Goal: Complete application form

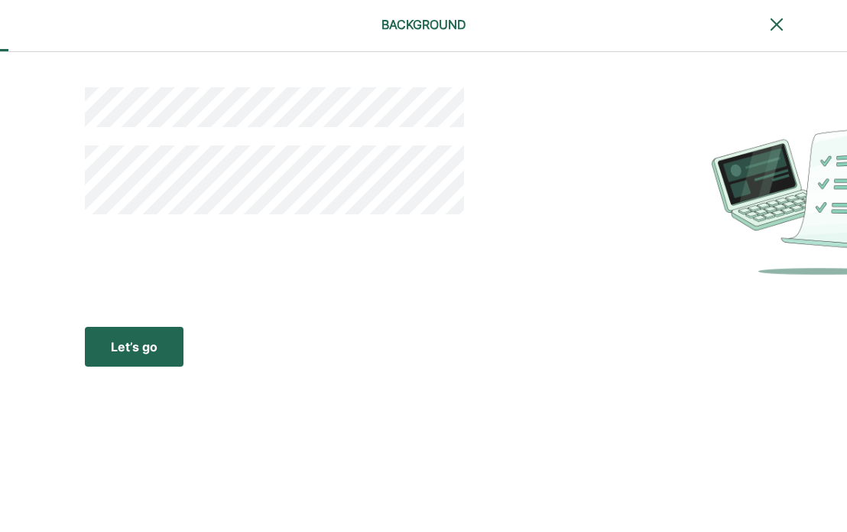
click at [128, 343] on div "Let’s go" at bounding box center [134, 346] width 47 height 18
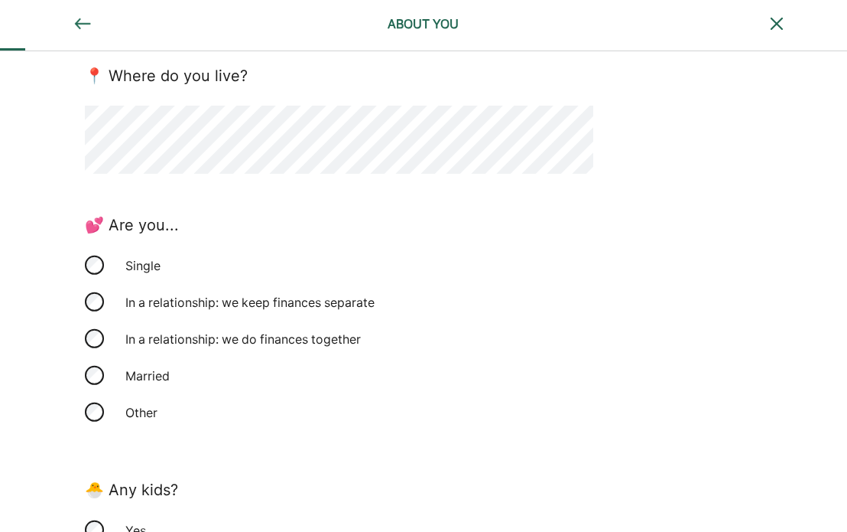
scroll to position [370, 0]
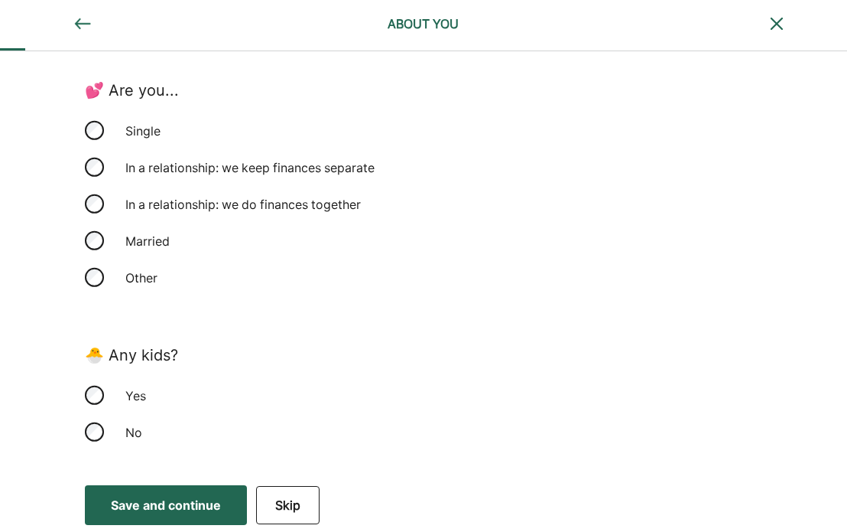
click at [102, 426] on div "No" at bounding box center [339, 432] width 509 height 37
click at [132, 503] on div "Save and continue" at bounding box center [166, 505] width 110 height 18
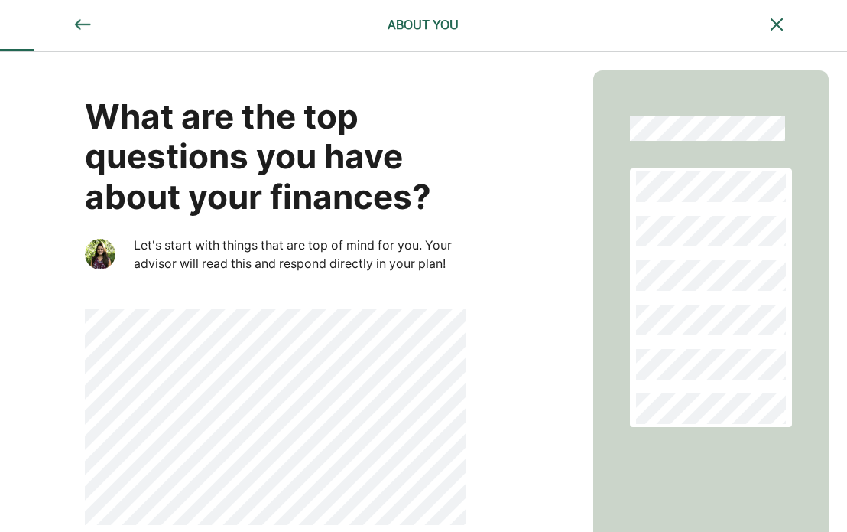
scroll to position [67, 0]
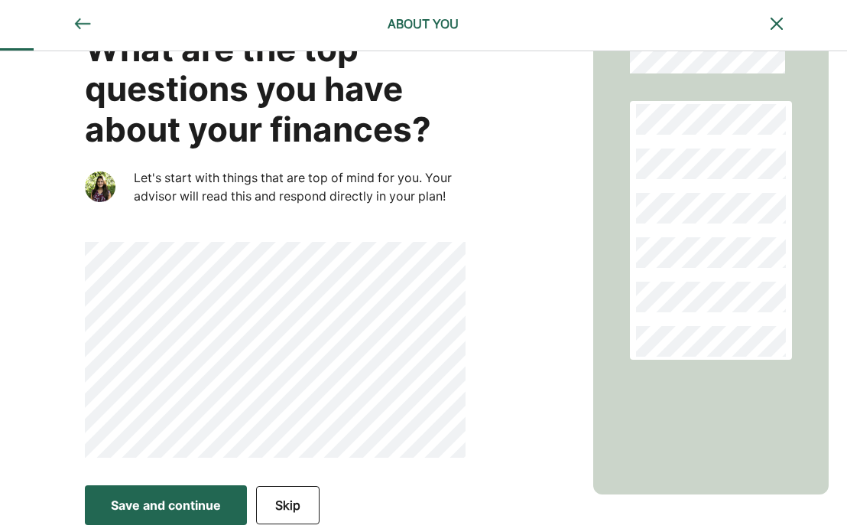
click at [148, 512] on div "Save and continue" at bounding box center [166, 505] width 110 height 18
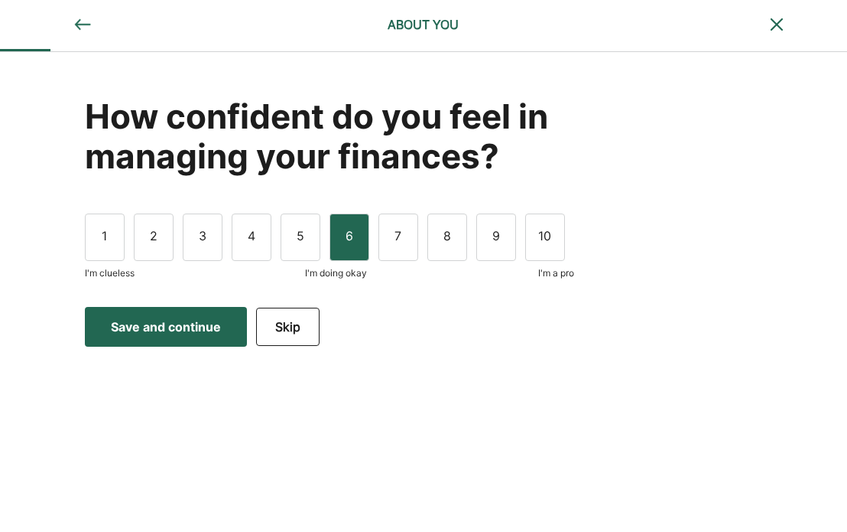
click at [340, 232] on div "6" at bounding box center [350, 236] width 40 height 47
click at [186, 333] on div "Save and continue" at bounding box center [166, 326] width 110 height 18
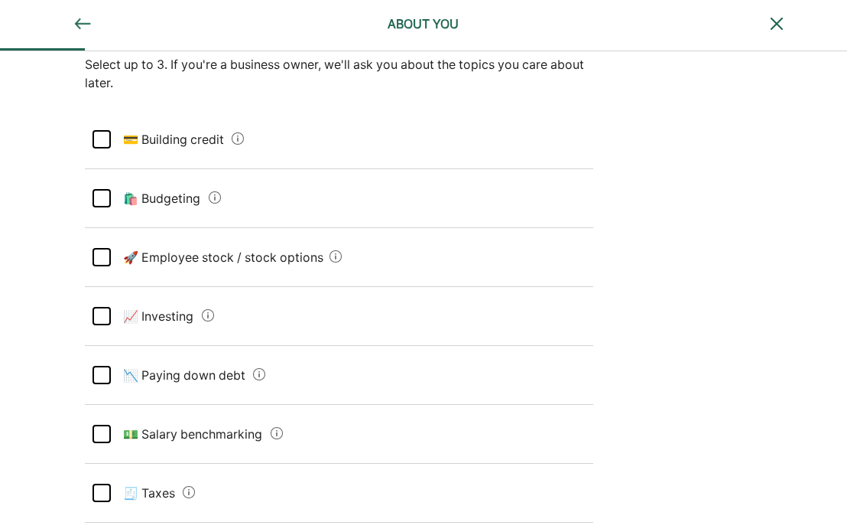
scroll to position [144, 0]
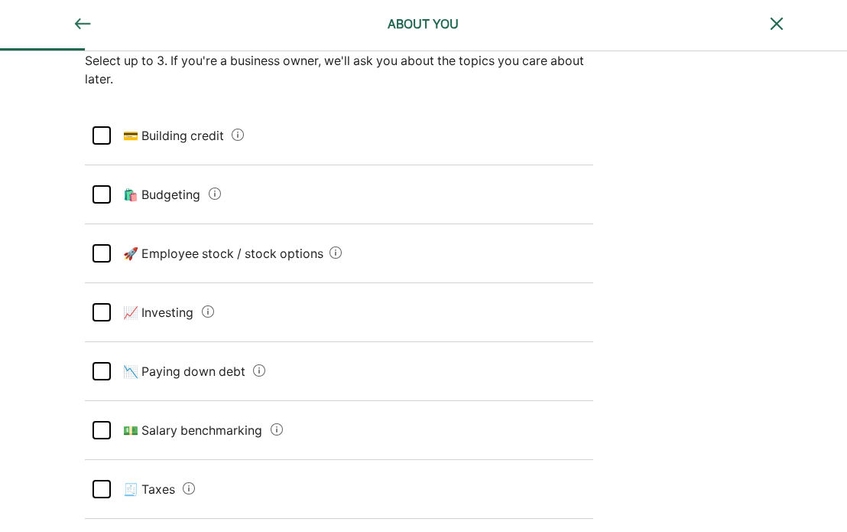
click at [101, 191] on div at bounding box center [102, 194] width 18 height 18
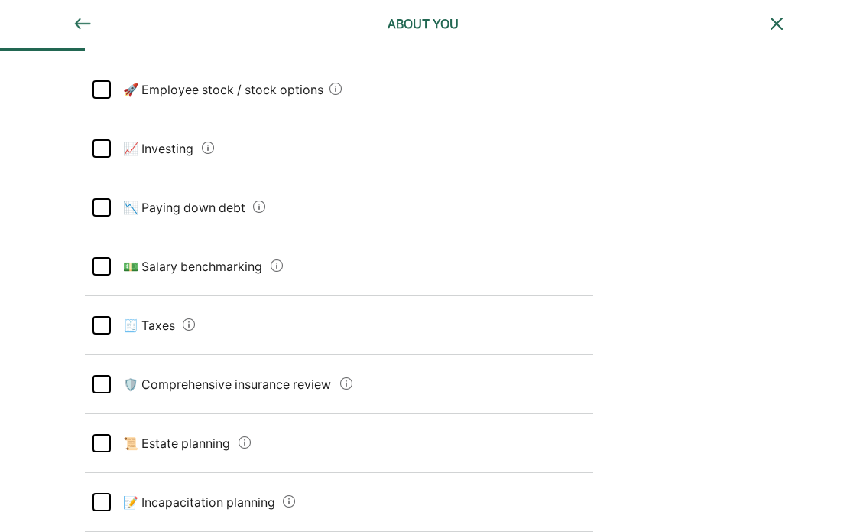
scroll to position [309, 0]
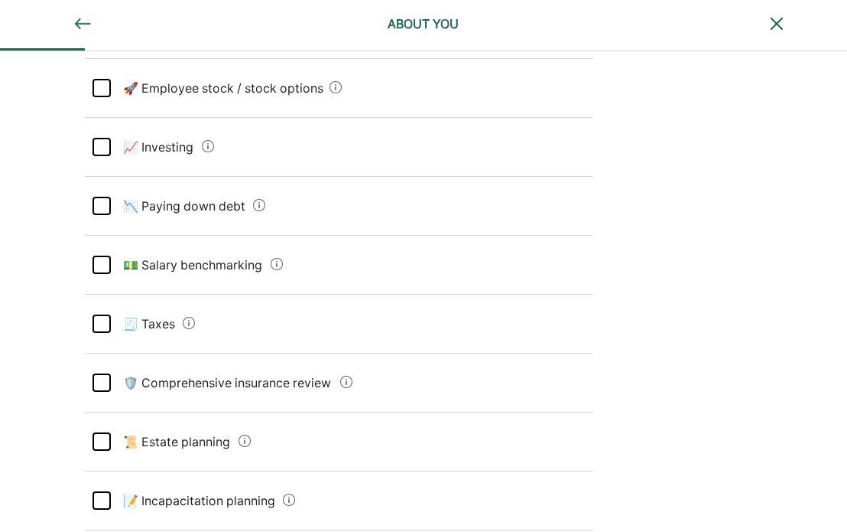
click at [109, 203] on div at bounding box center [102, 206] width 18 height 18
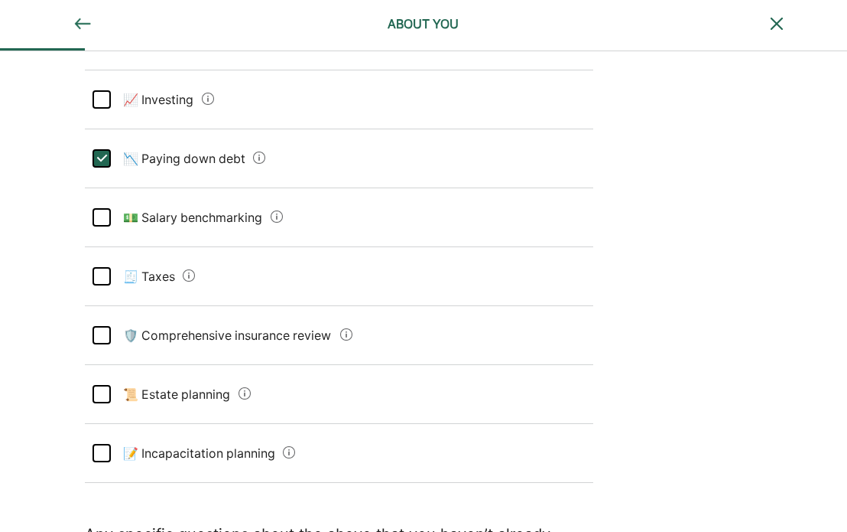
scroll to position [363, 0]
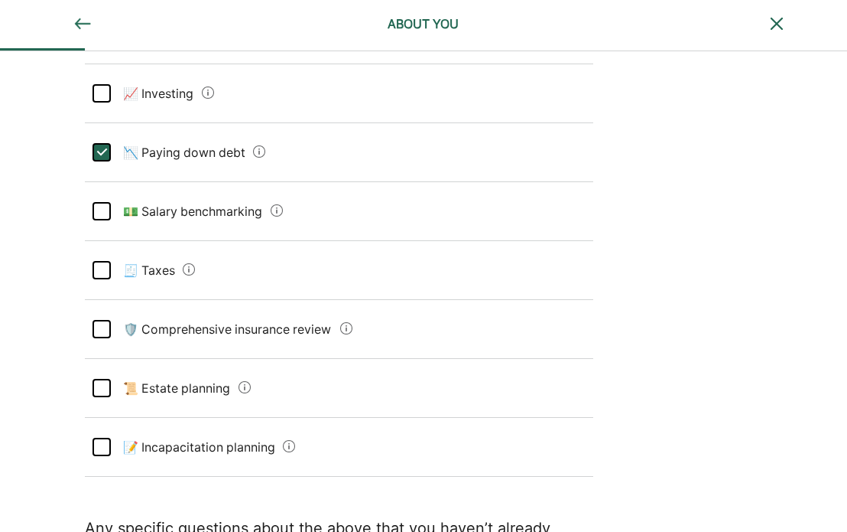
click at [109, 268] on div at bounding box center [102, 270] width 18 height 18
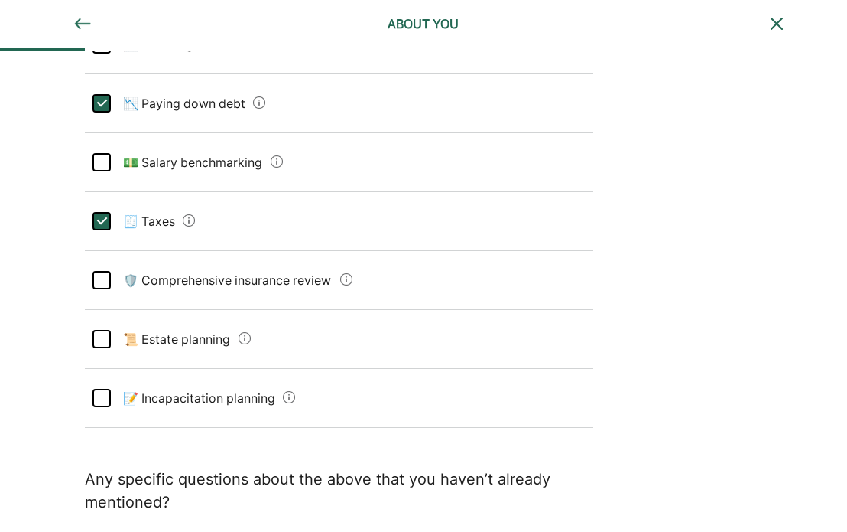
scroll to position [526, 0]
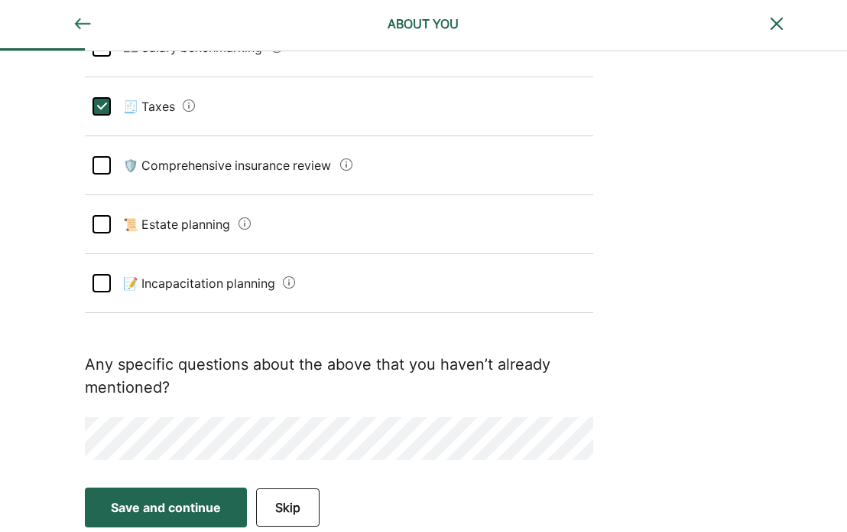
click at [203, 512] on div "Save and continue" at bounding box center [166, 507] width 110 height 18
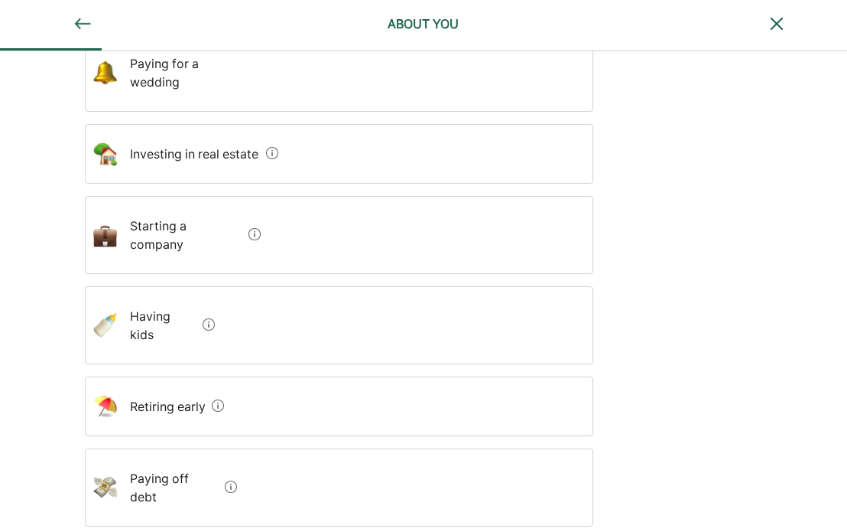
scroll to position [382, 0]
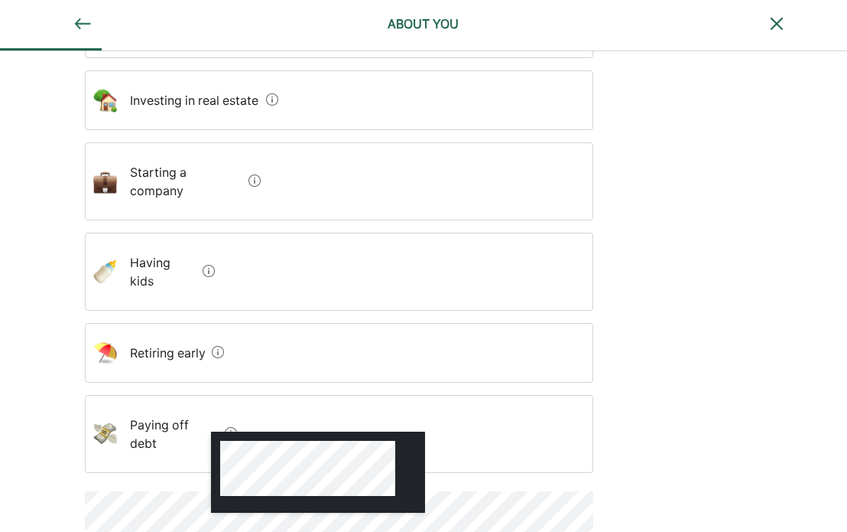
click at [239, 431] on div at bounding box center [318, 471] width 214 height 81
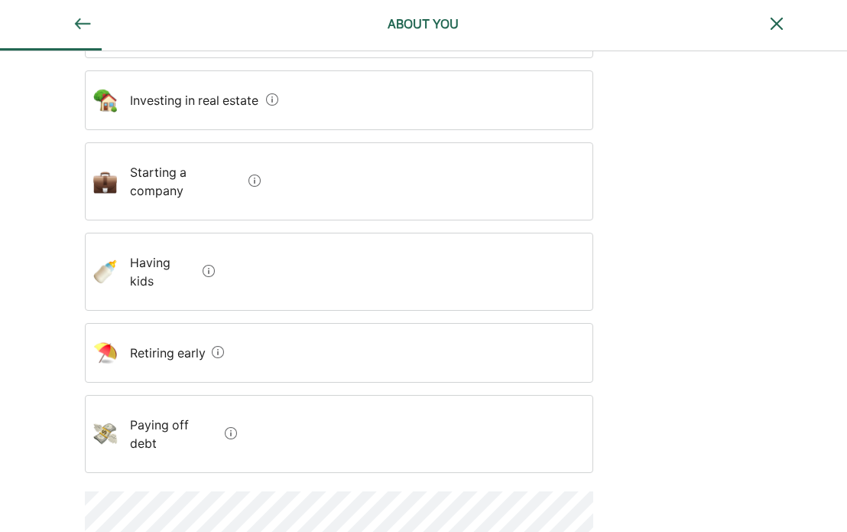
click at [127, 403] on debt "Paying off debt" at bounding box center [168, 433] width 101 height 61
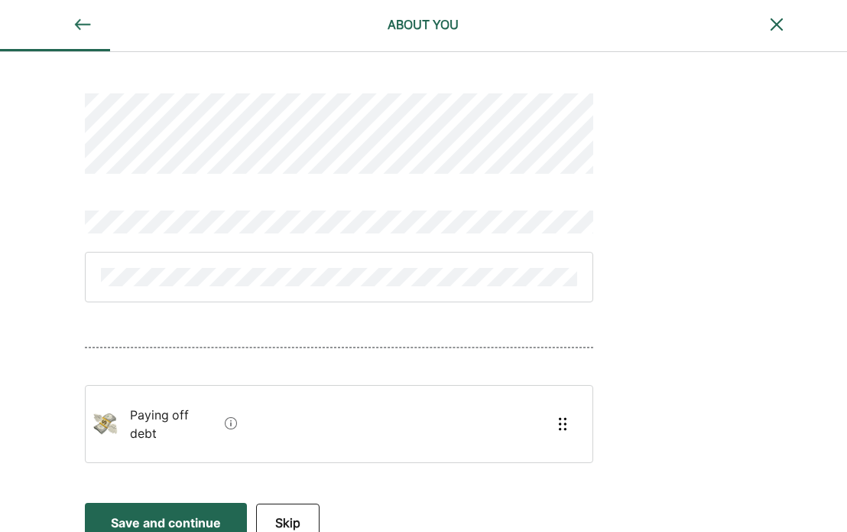
scroll to position [2, 0]
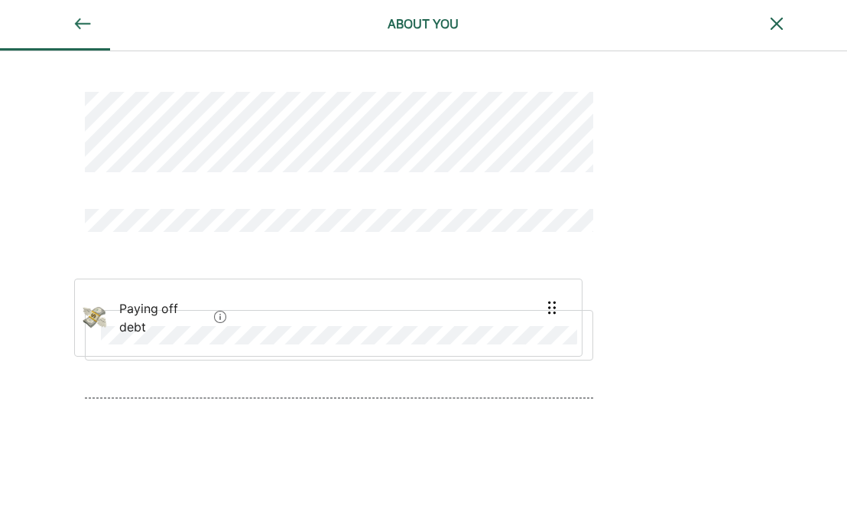
drag, startPoint x: 297, startPoint y: 411, endPoint x: 288, endPoint y: 305, distance: 106.7
click at [288, 305] on div "Paying off debt" at bounding box center [339, 283] width 509 height 457
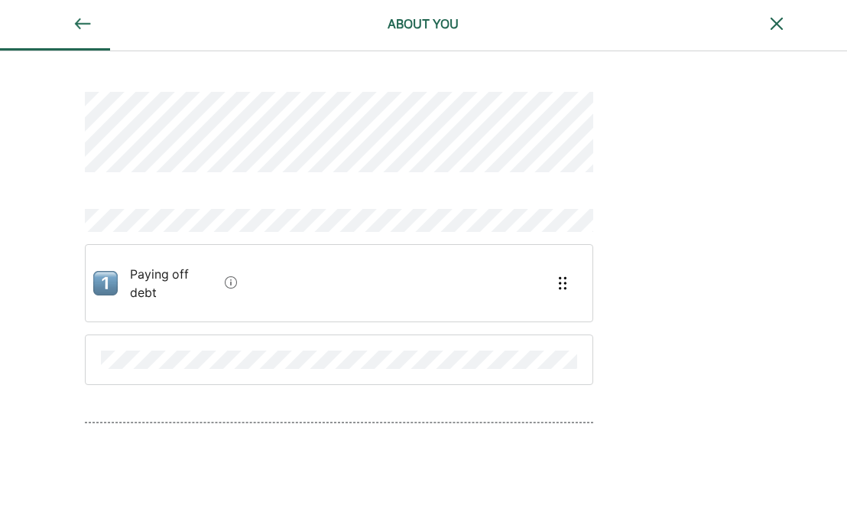
scroll to position [61, 0]
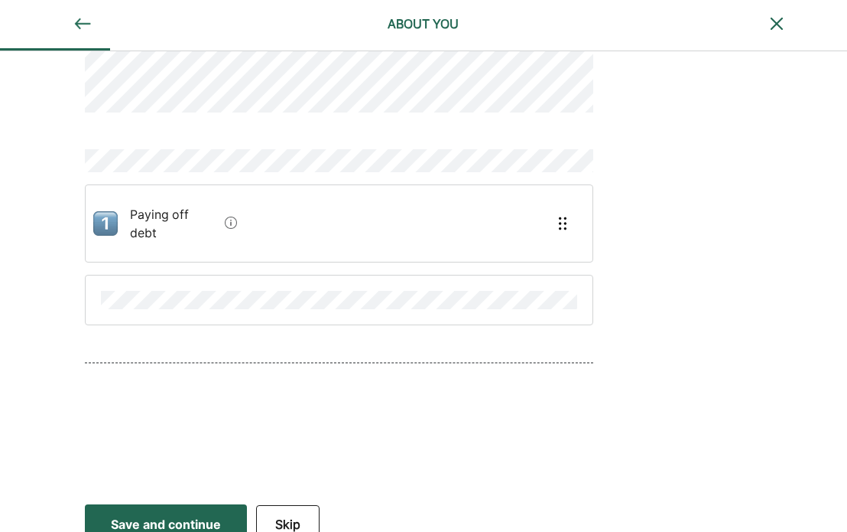
click at [167, 515] on div "Save and continue" at bounding box center [166, 524] width 110 height 18
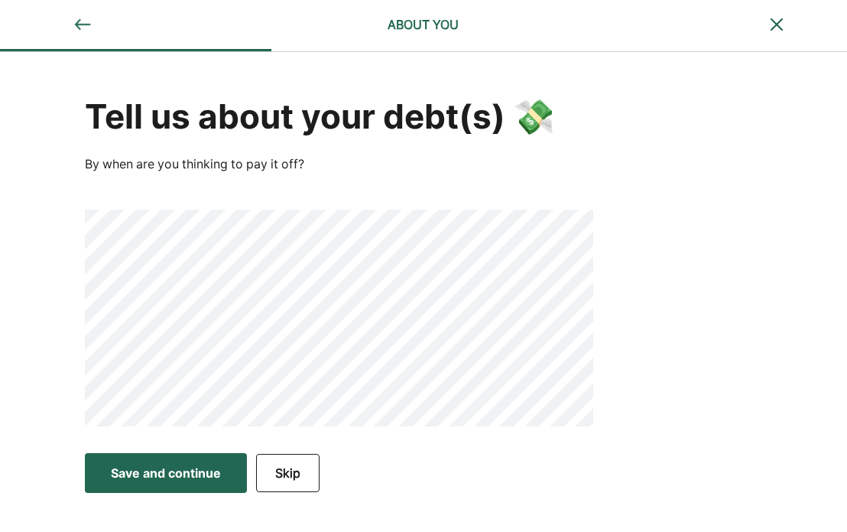
click at [192, 473] on div "Save and continue" at bounding box center [166, 472] width 110 height 18
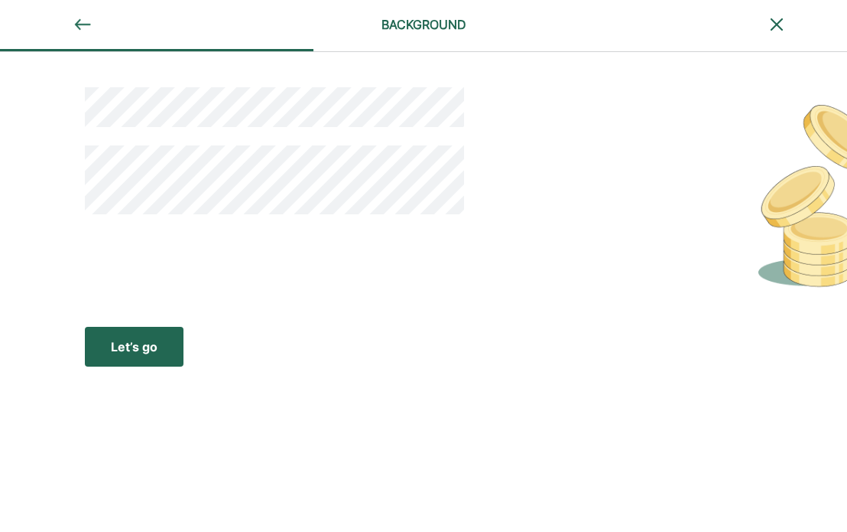
click at [142, 338] on div "Let’s go" at bounding box center [134, 346] width 47 height 18
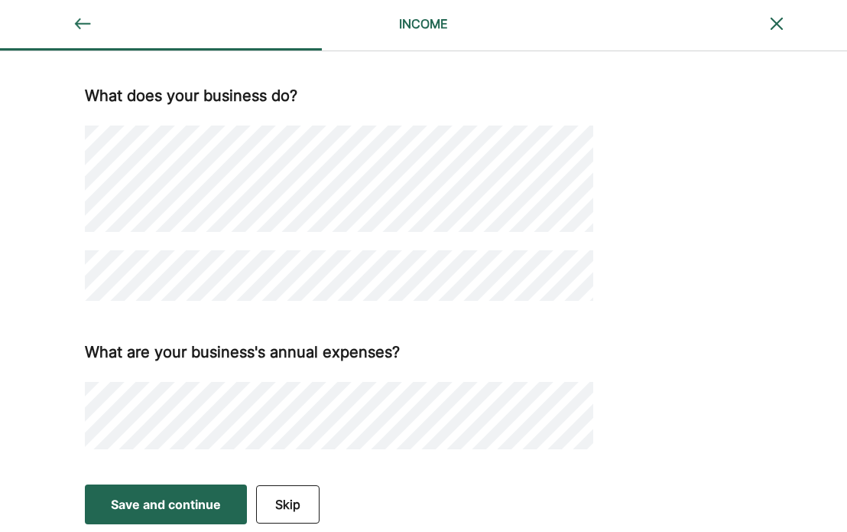
scroll to position [535, 0]
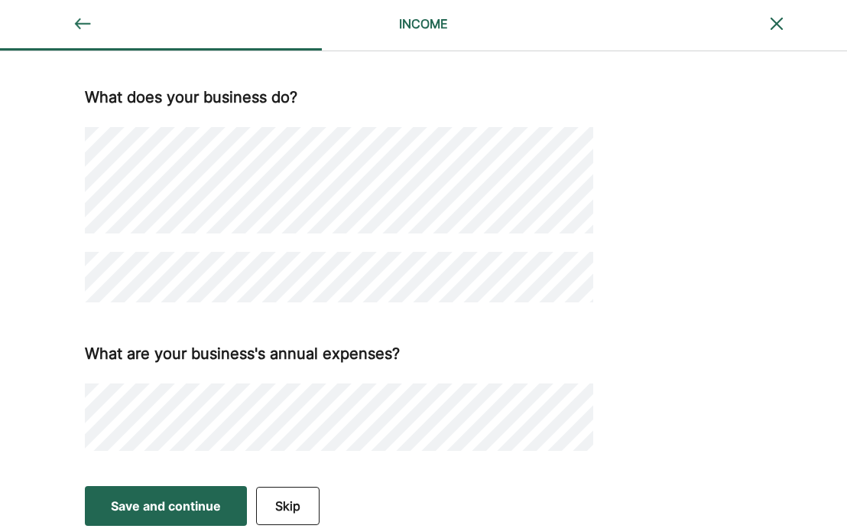
click at [202, 501] on div "Save and continue" at bounding box center [166, 505] width 110 height 18
click at [184, 506] on div "Save and continue" at bounding box center [166, 505] width 110 height 18
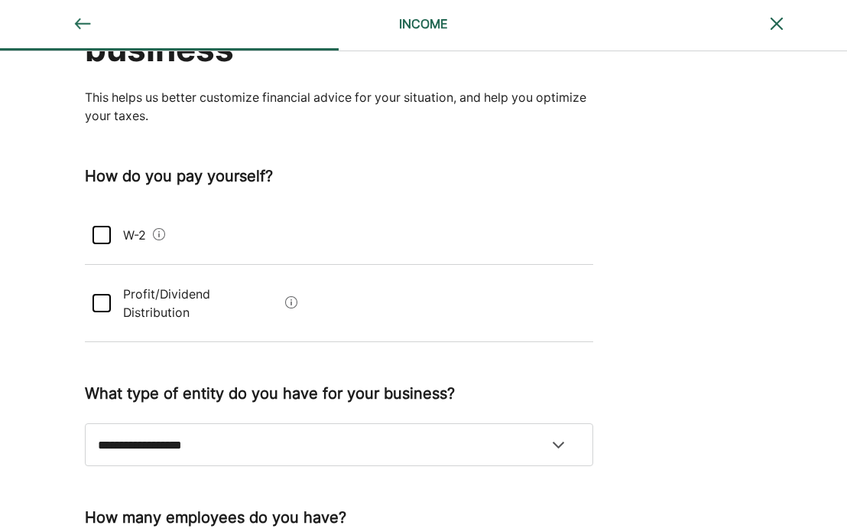
scroll to position [116, 0]
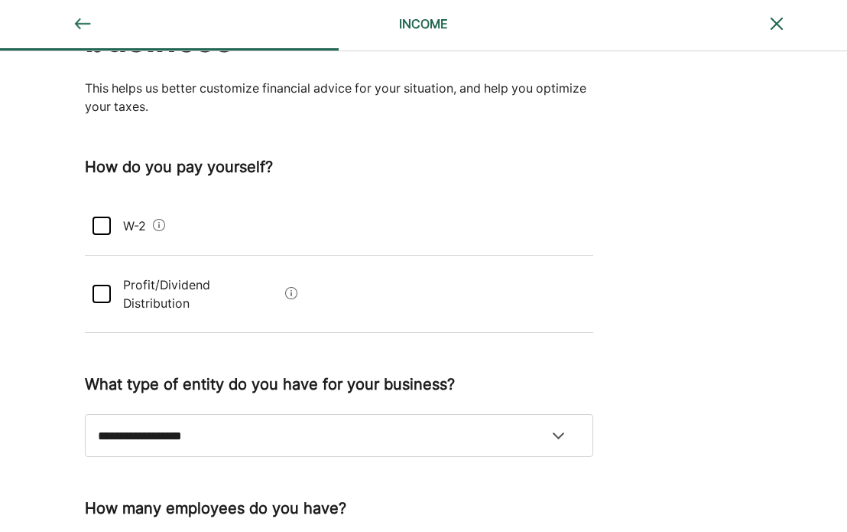
click at [103, 284] on div at bounding box center [102, 293] width 18 height 18
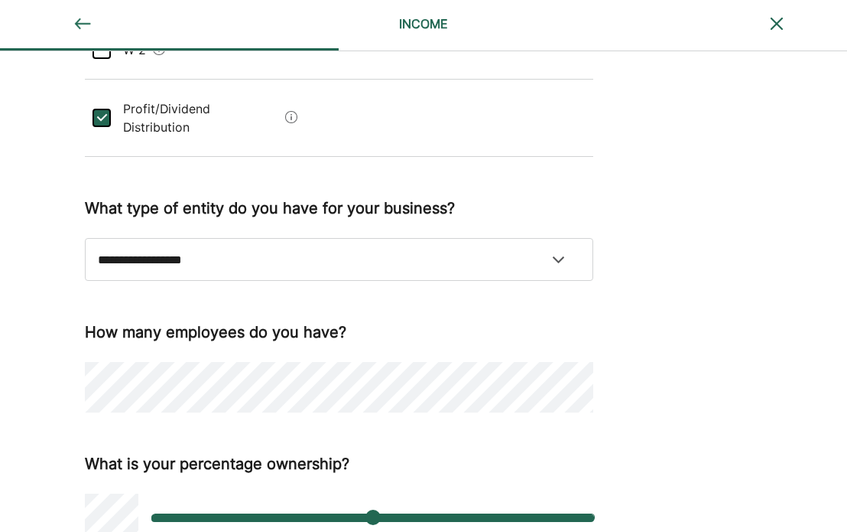
scroll to position [310, 0]
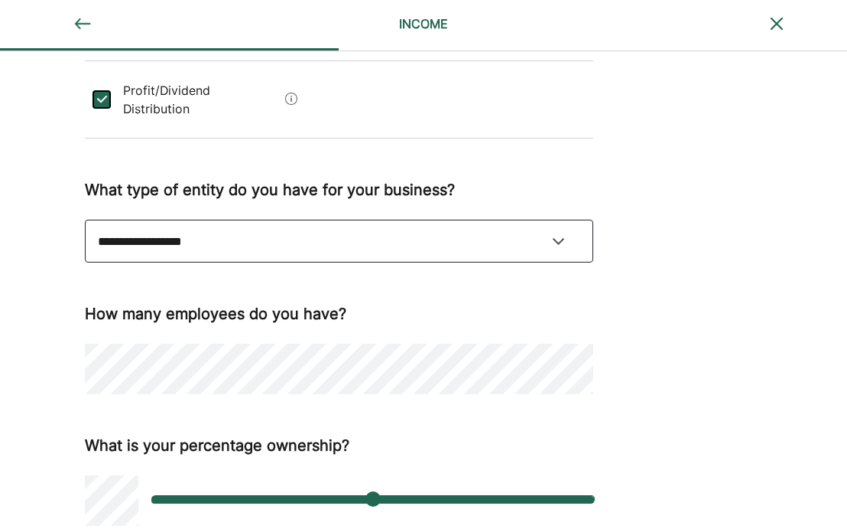
click at [529, 228] on select "**********" at bounding box center [339, 240] width 509 height 43
select select "**********"
click at [85, 219] on select "**********" at bounding box center [339, 240] width 509 height 43
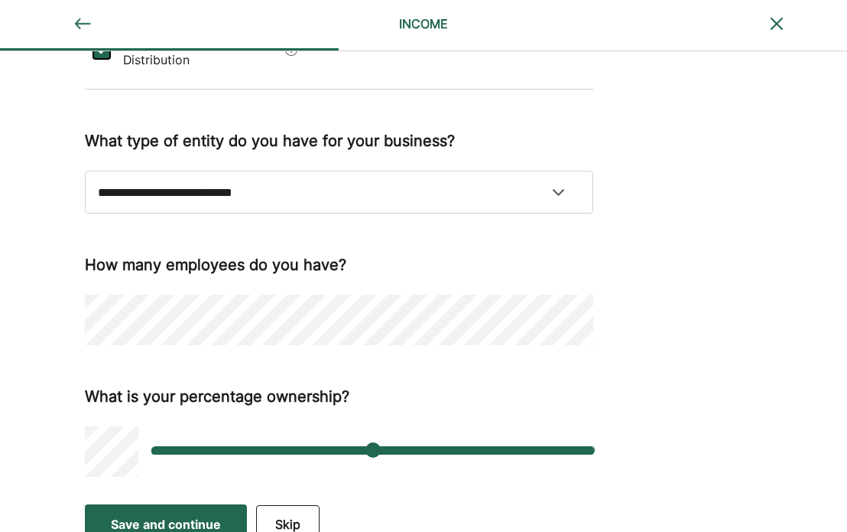
click at [208, 515] on div "Save and continue" at bounding box center [166, 524] width 110 height 18
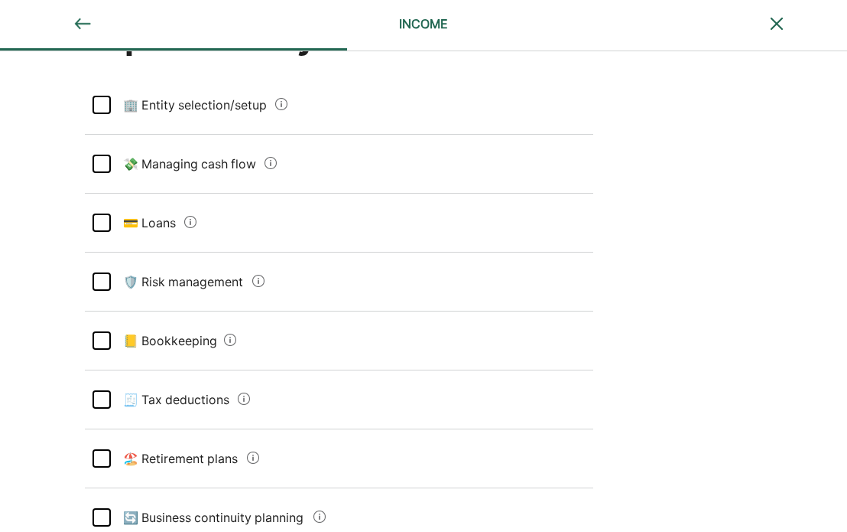
scroll to position [119, 0]
click at [97, 103] on div at bounding box center [102, 105] width 18 height 18
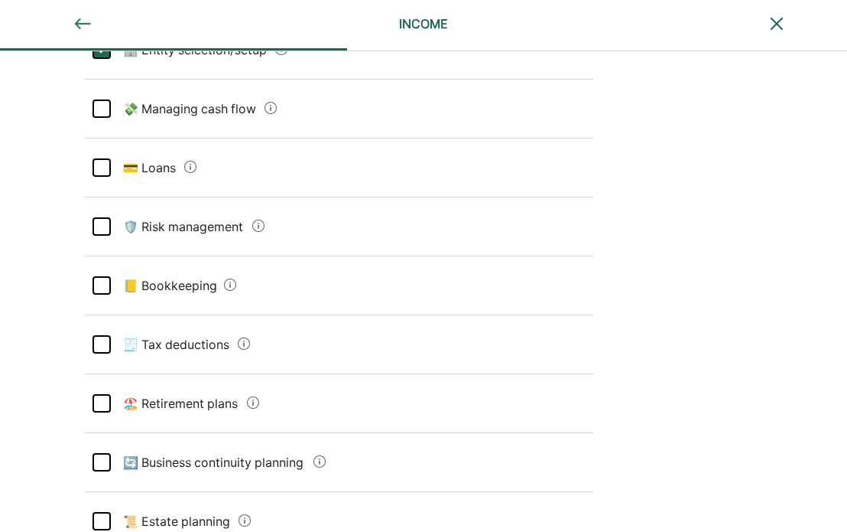
scroll to position [186, 0]
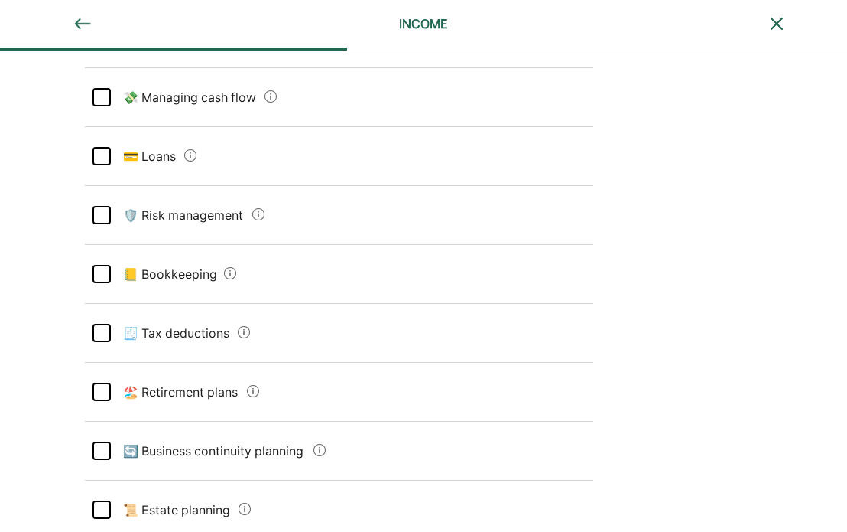
click at [104, 327] on div at bounding box center [102, 333] width 18 height 18
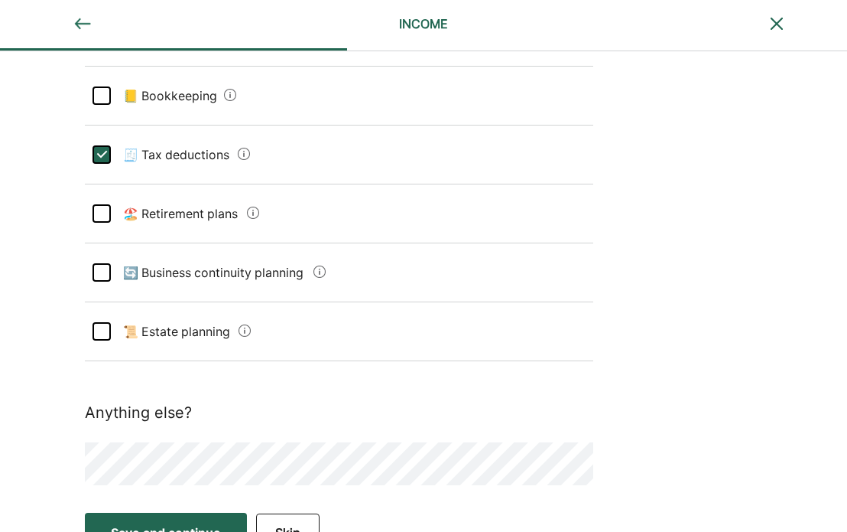
scroll to position [366, 0]
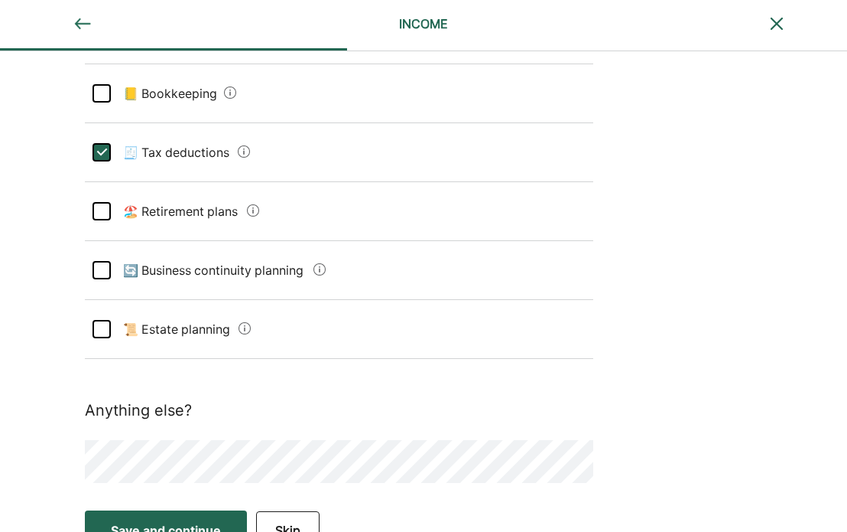
click at [104, 211] on div at bounding box center [102, 211] width 18 height 18
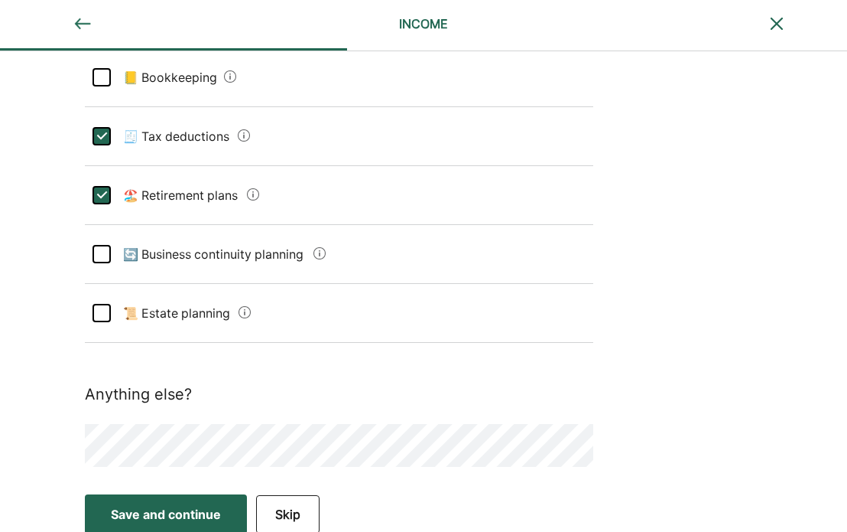
scroll to position [390, 0]
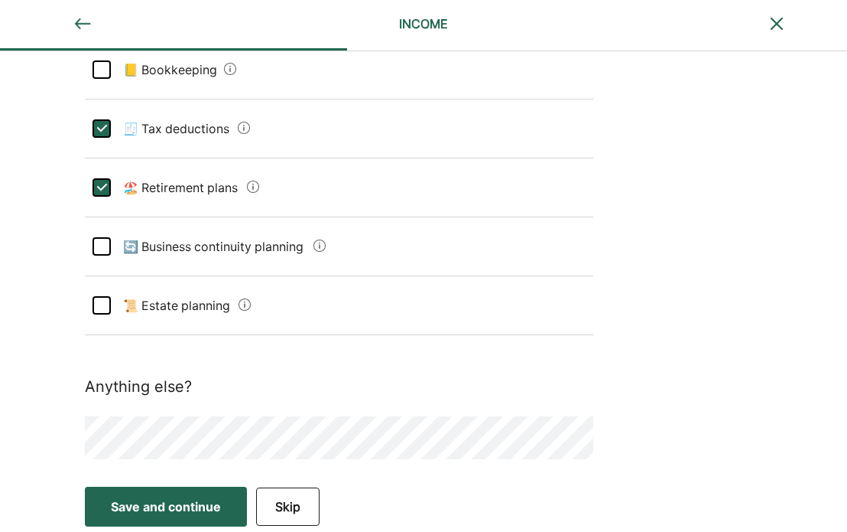
click at [151, 509] on div "Save and continue" at bounding box center [166, 506] width 110 height 18
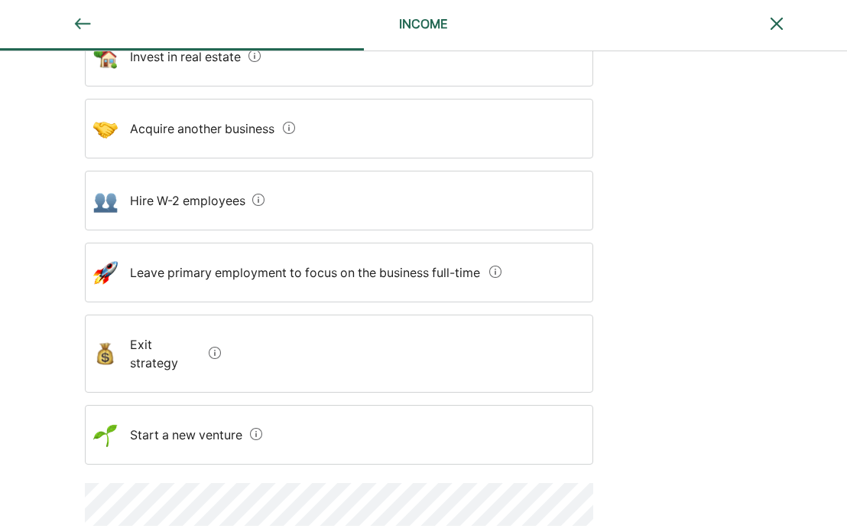
scroll to position [327, 0]
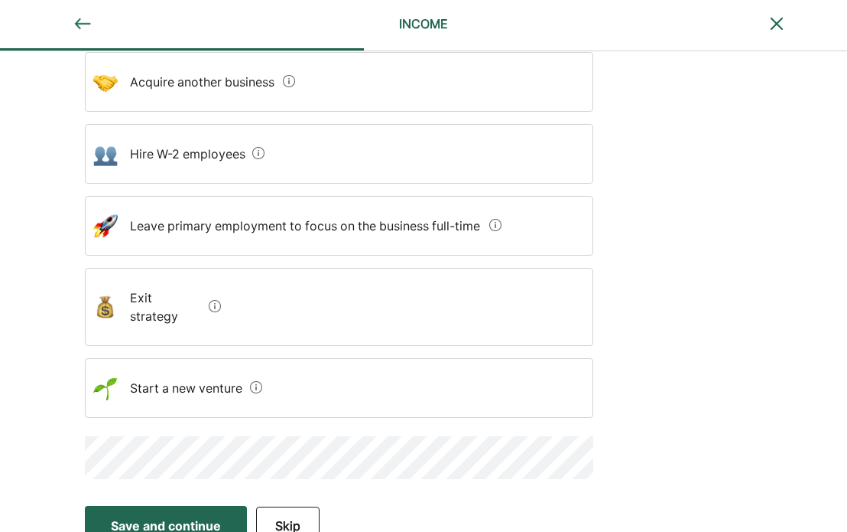
click at [307, 509] on button "Skip" at bounding box center [287, 525] width 63 height 38
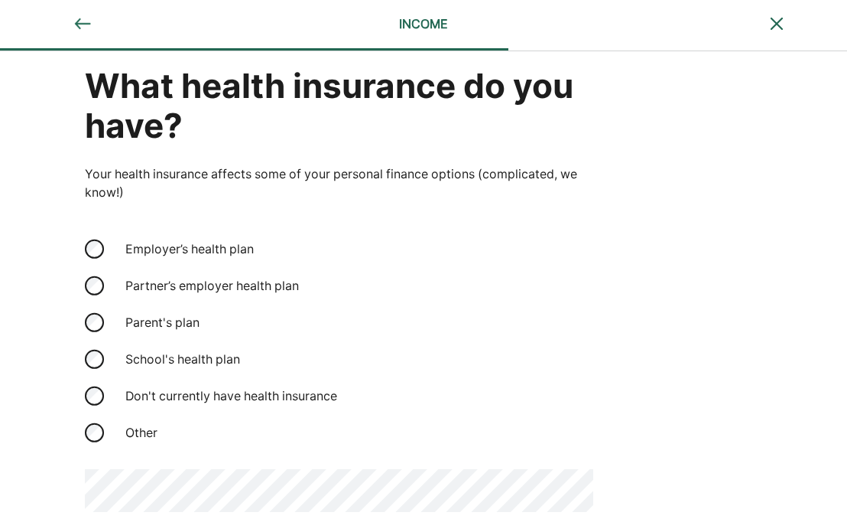
scroll to position [92, 0]
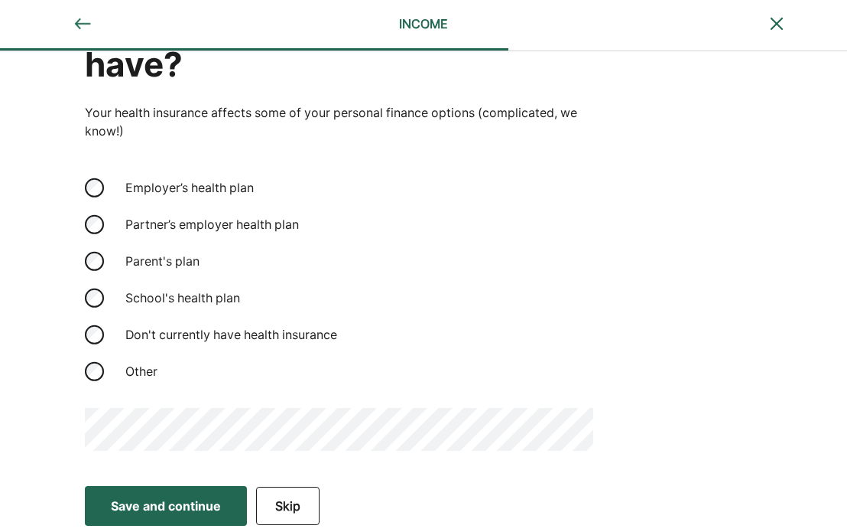
click at [184, 506] on div "Save and continue" at bounding box center [166, 505] width 110 height 18
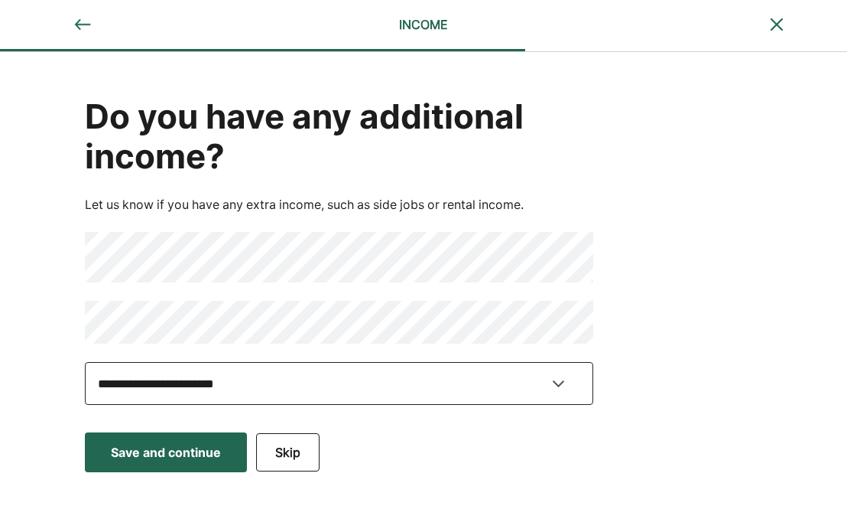
click at [561, 383] on select "**********" at bounding box center [339, 383] width 509 height 43
select select "********"
click at [85, 369] on select "**********" at bounding box center [339, 383] width 509 height 43
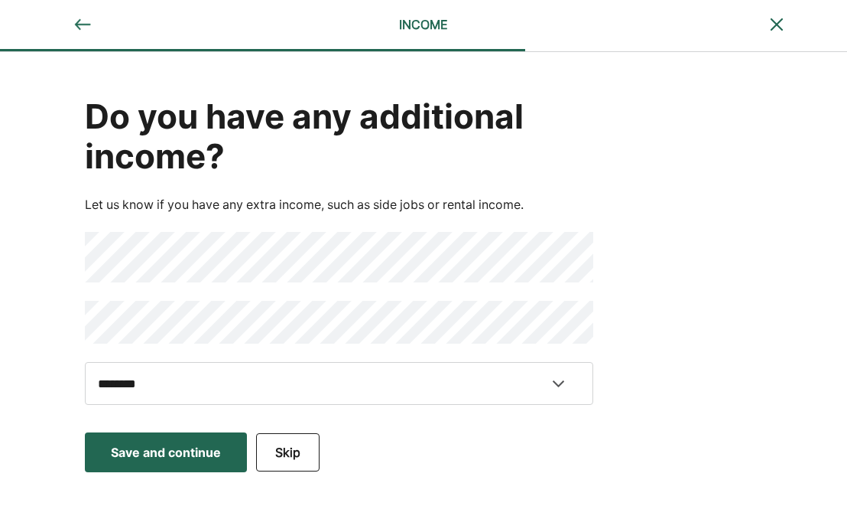
click at [168, 457] on div "Save and continue" at bounding box center [166, 452] width 110 height 18
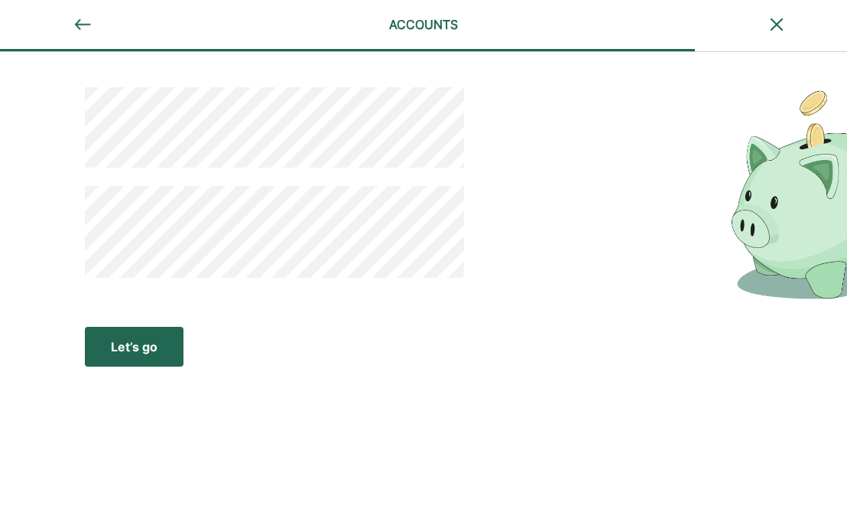
click at [141, 343] on div "Let’s go" at bounding box center [134, 346] width 47 height 18
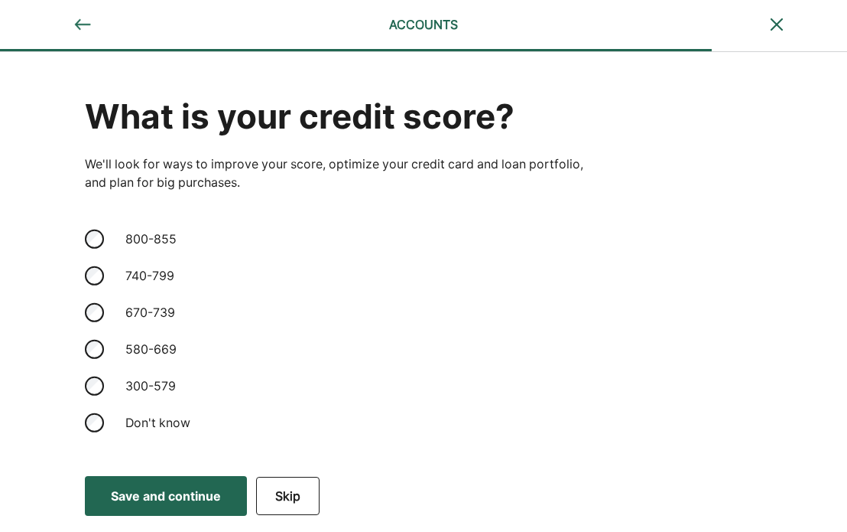
click at [193, 499] on div "Save and continue" at bounding box center [166, 495] width 110 height 18
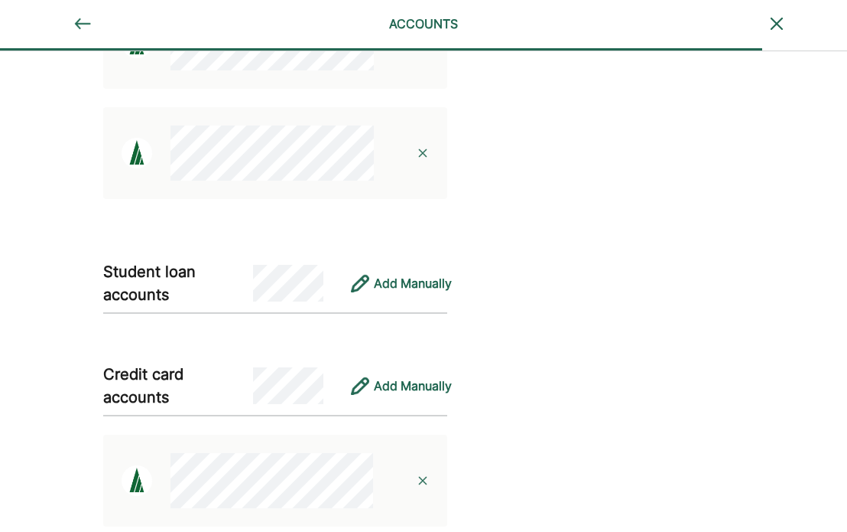
scroll to position [683, 0]
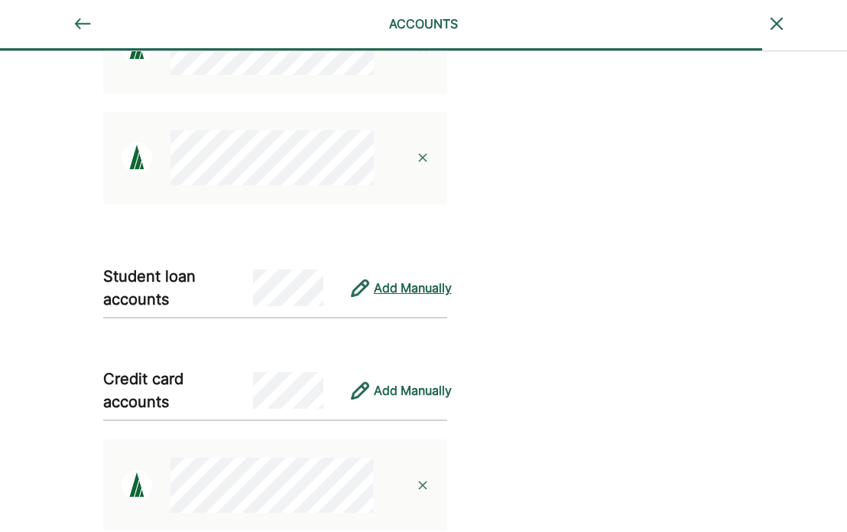
click at [409, 283] on div "Add Manually" at bounding box center [413, 287] width 78 height 18
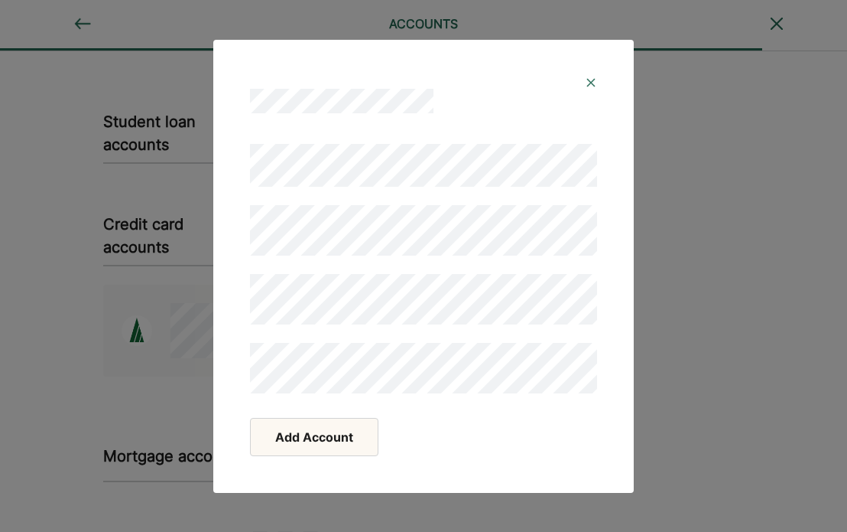
scroll to position [667, 0]
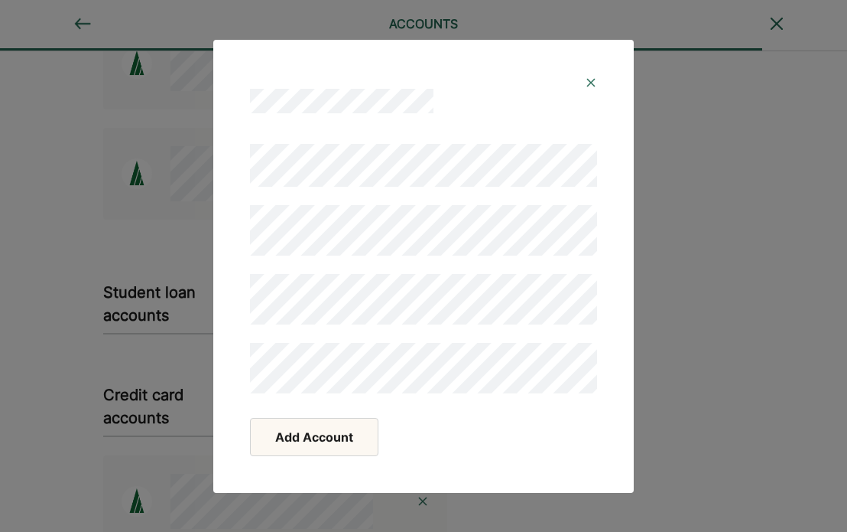
click at [336, 433] on button "Add Account" at bounding box center [314, 437] width 128 height 38
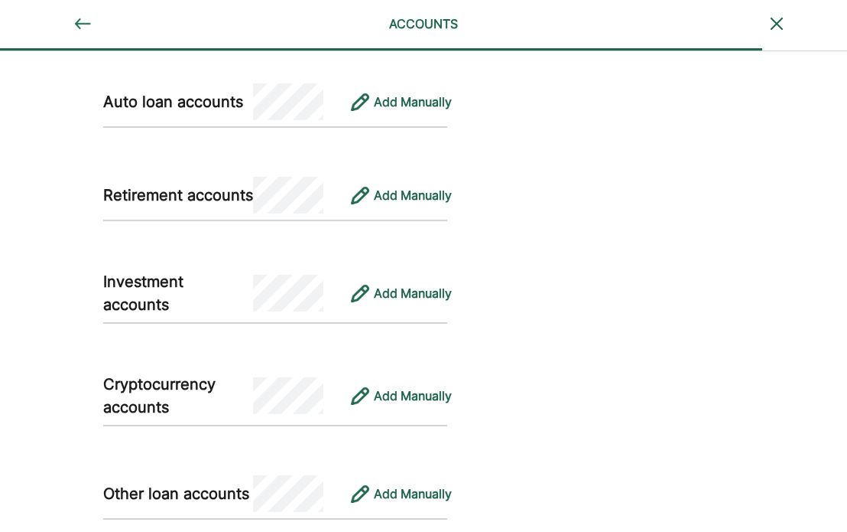
scroll to position [1383, 0]
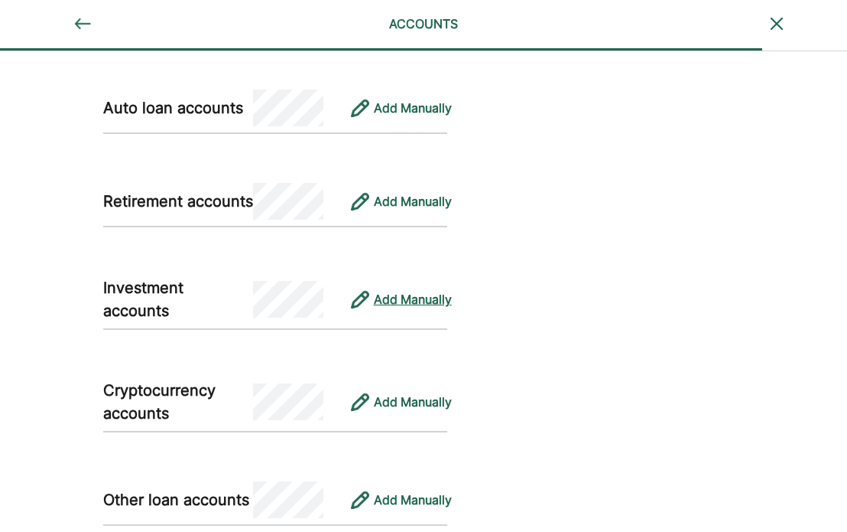
click at [419, 295] on div "Add Manually" at bounding box center [413, 299] width 78 height 18
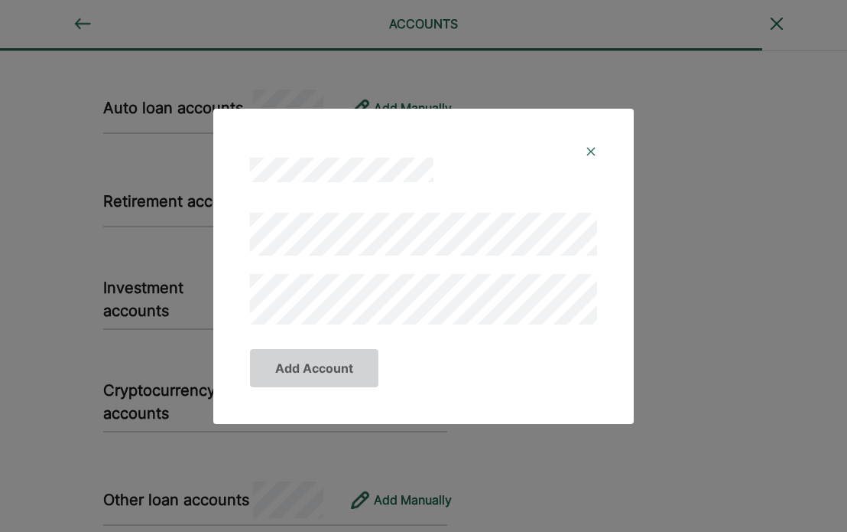
click at [593, 151] on img at bounding box center [591, 151] width 12 height 12
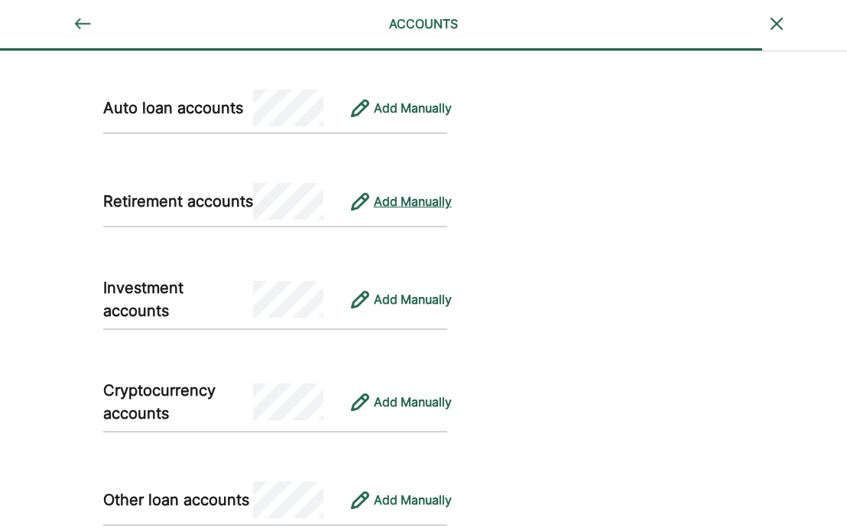
click at [391, 198] on div "Add Manually" at bounding box center [413, 201] width 78 height 18
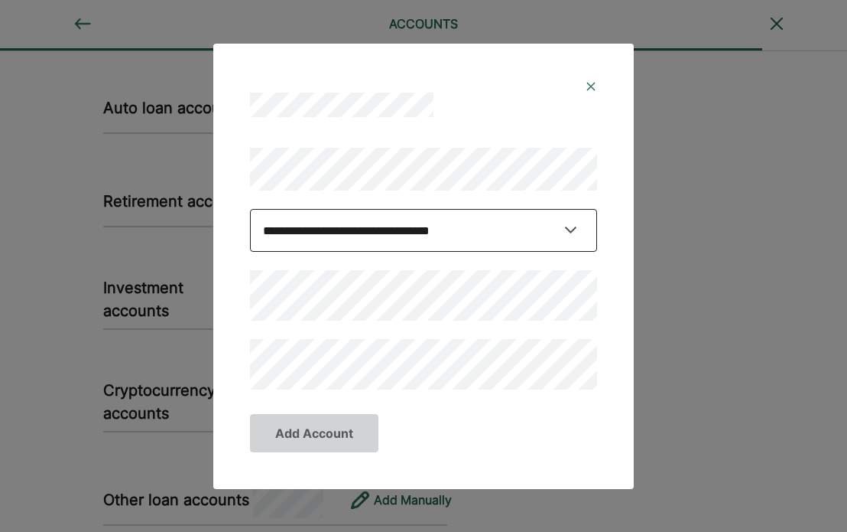
click at [529, 229] on select "**********" at bounding box center [423, 230] width 347 height 43
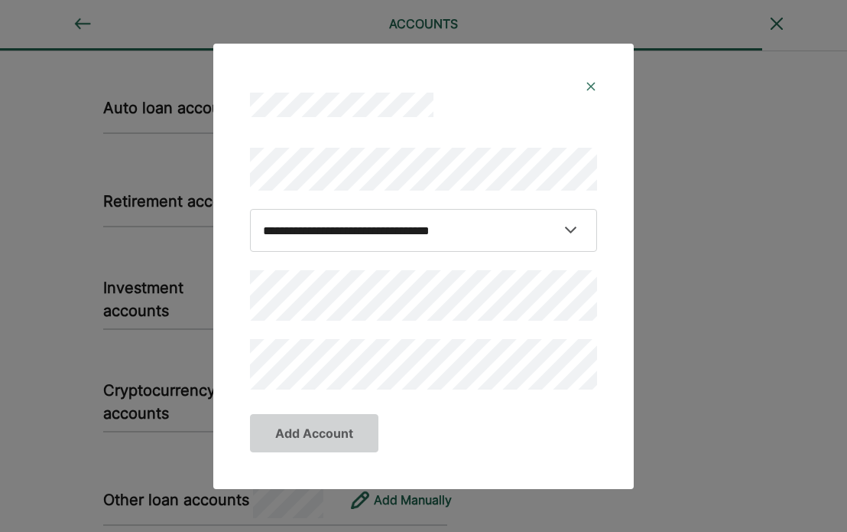
click at [528, 118] on div at bounding box center [424, 92] width 384 height 61
click at [591, 86] on img at bounding box center [591, 86] width 12 height 12
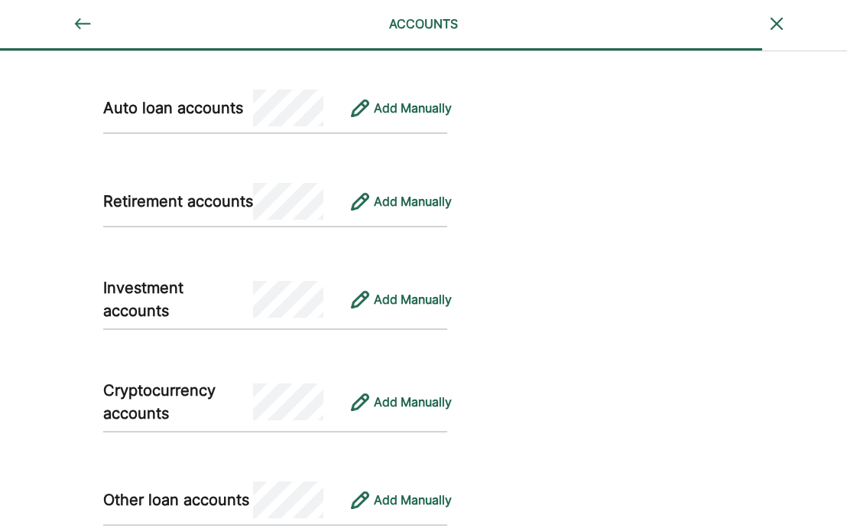
scroll to position [1484, 0]
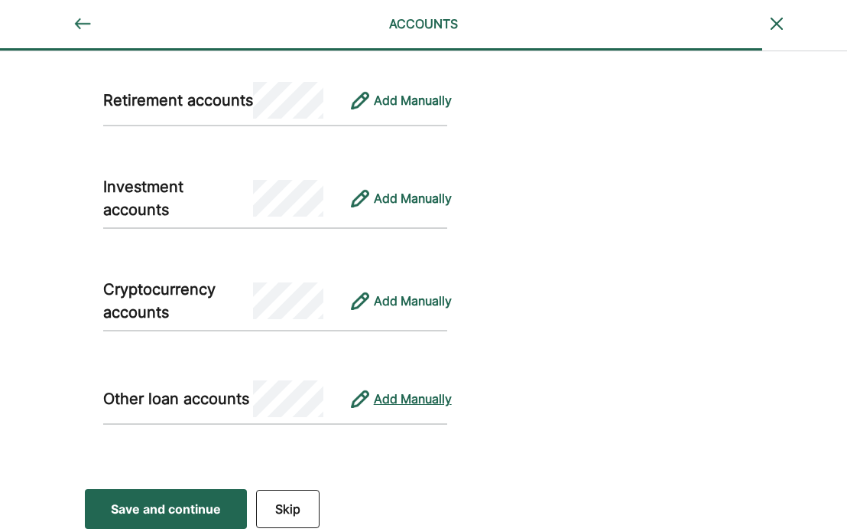
click at [411, 392] on div "Add Manually" at bounding box center [413, 398] width 78 height 18
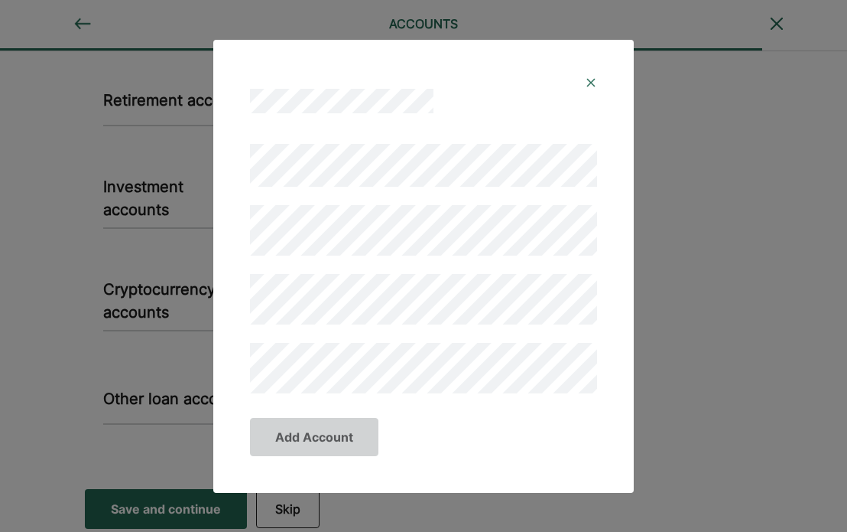
click at [587, 84] on img at bounding box center [591, 82] width 12 height 12
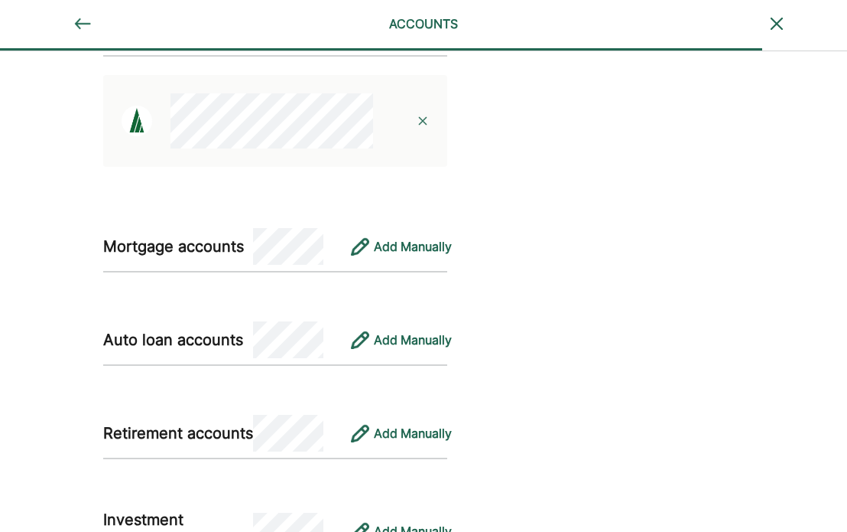
scroll to position [1236, 0]
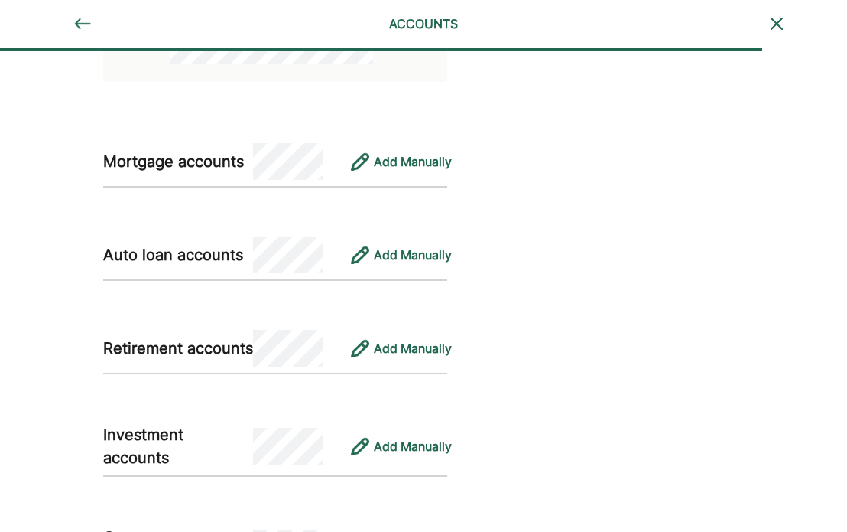
click at [399, 450] on div "Add Manually" at bounding box center [413, 446] width 78 height 18
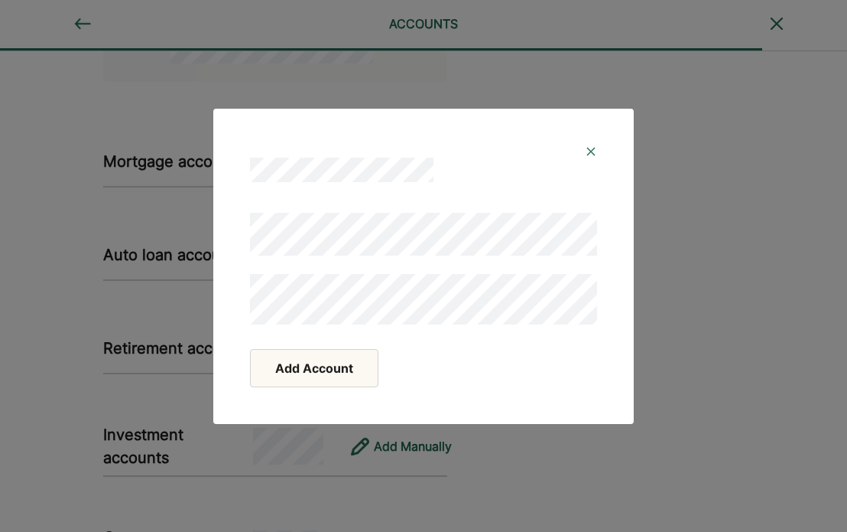
click at [341, 372] on button "Add Account" at bounding box center [314, 368] width 128 height 38
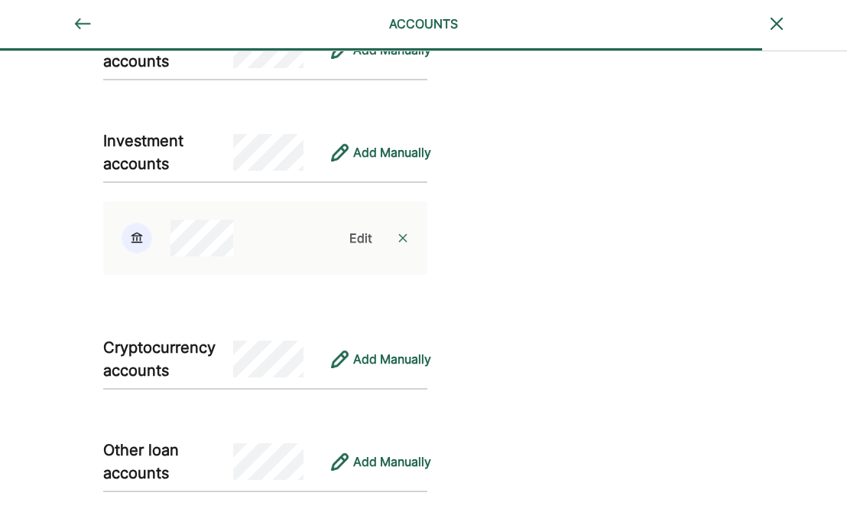
scroll to position [1670, 0]
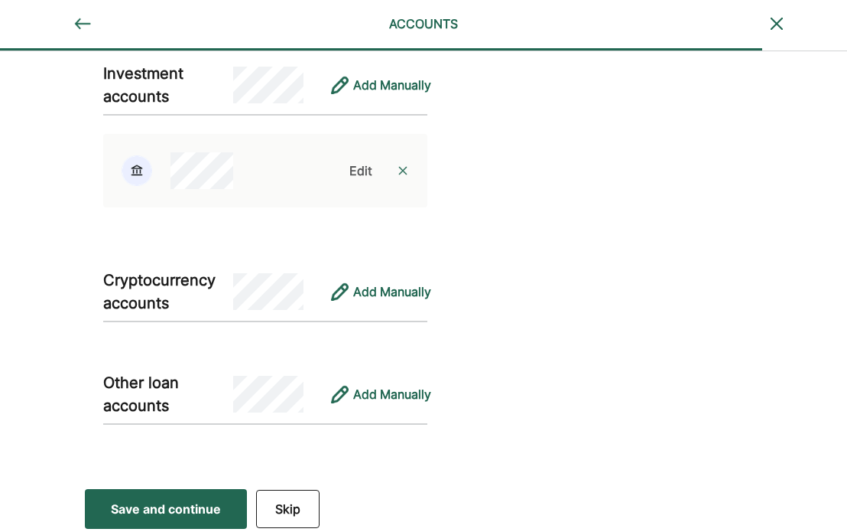
click at [173, 502] on div "Save and continue" at bounding box center [166, 508] width 110 height 18
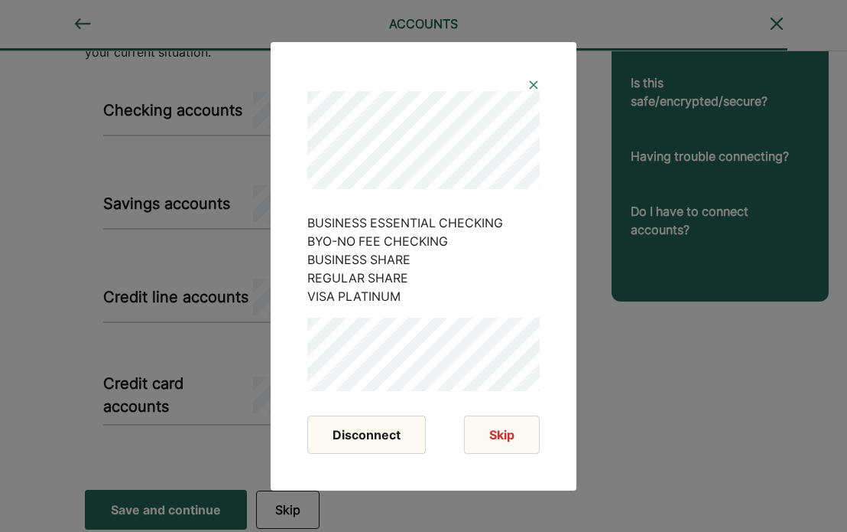
scroll to position [168, 0]
click at [382, 436] on button "Disconnect" at bounding box center [366, 434] width 119 height 38
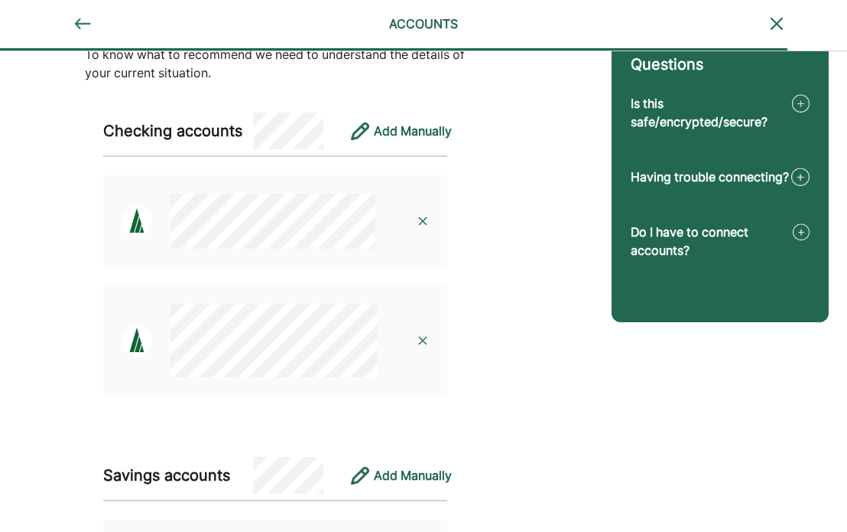
scroll to position [148, 0]
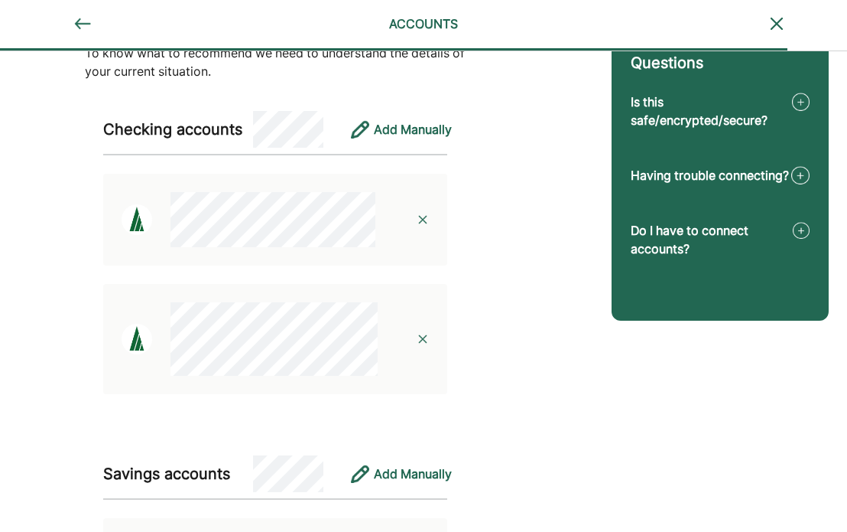
click at [422, 218] on img at bounding box center [423, 219] width 12 height 12
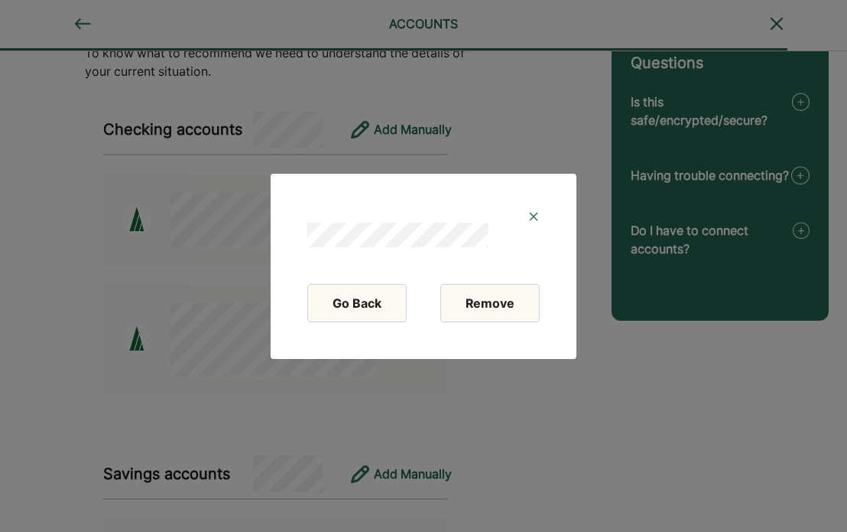
click at [495, 307] on button "Remove" at bounding box center [490, 303] width 99 height 38
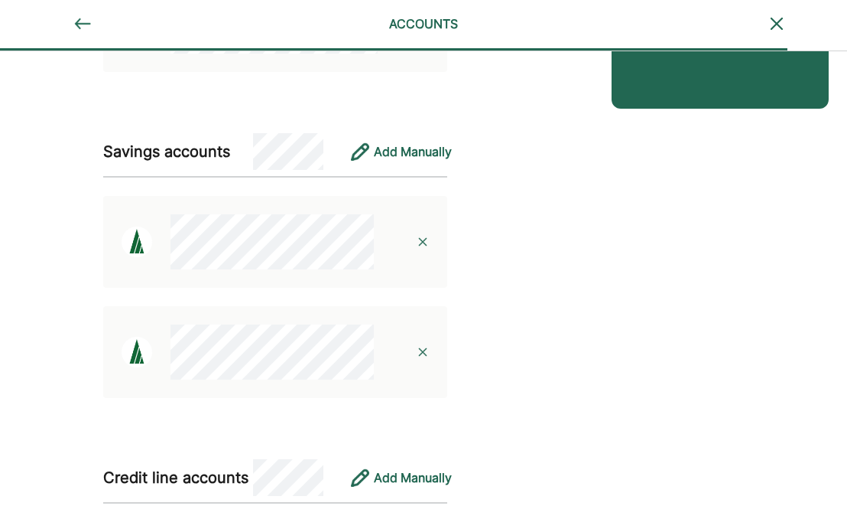
scroll to position [366, 0]
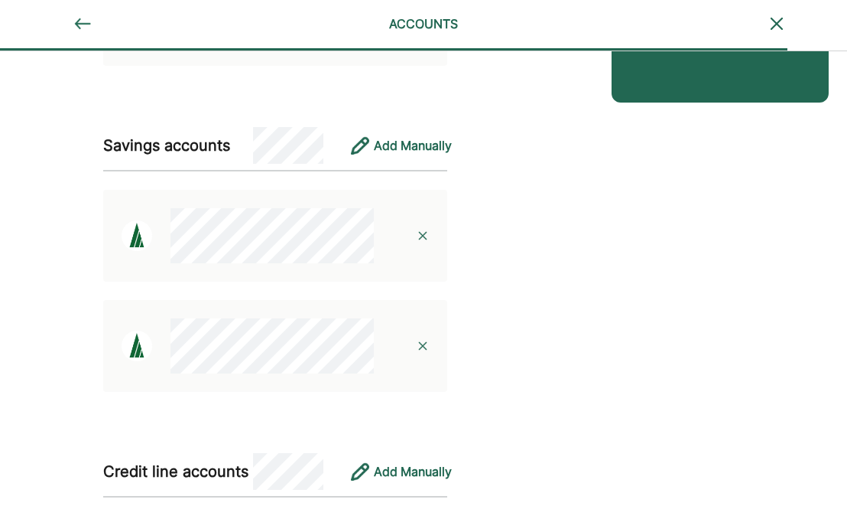
click at [421, 345] on img at bounding box center [423, 346] width 12 height 12
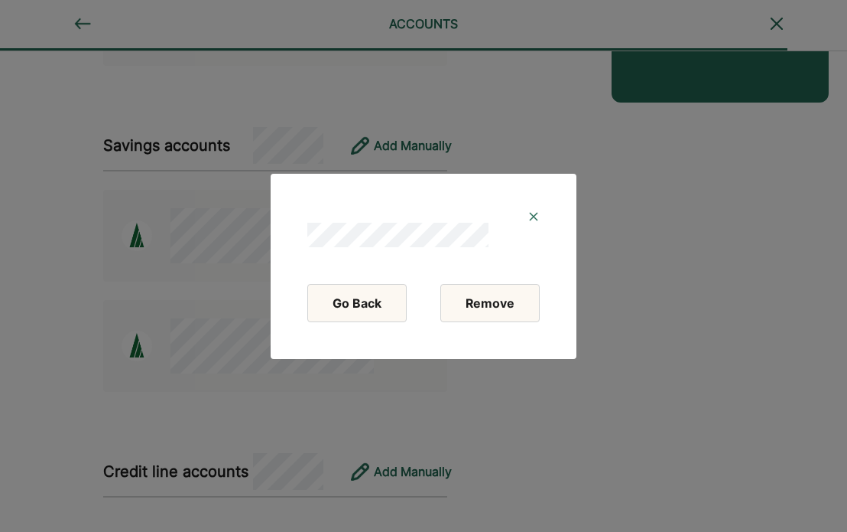
click at [508, 296] on button "Remove" at bounding box center [490, 303] width 99 height 38
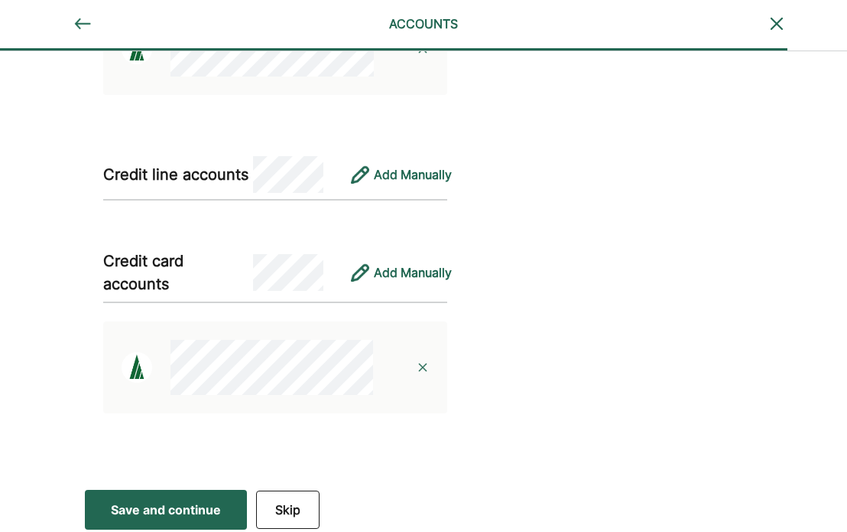
scroll to position [556, 0]
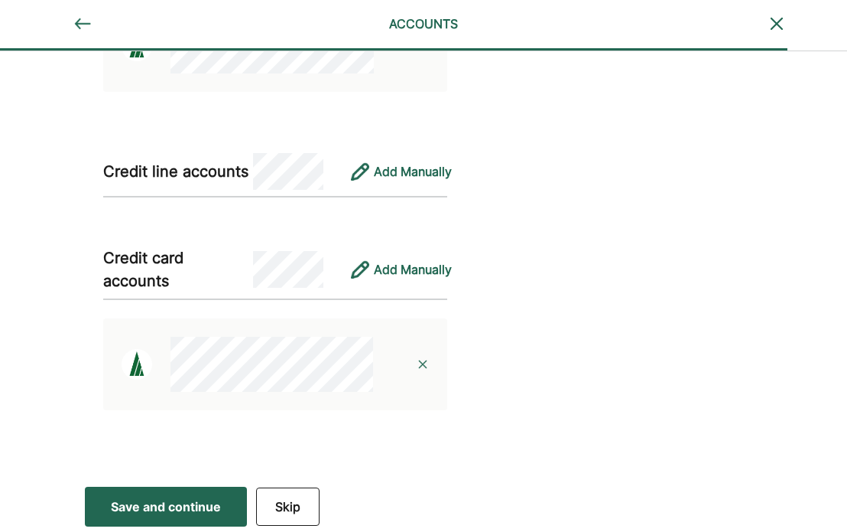
click at [422, 363] on img at bounding box center [423, 364] width 12 height 12
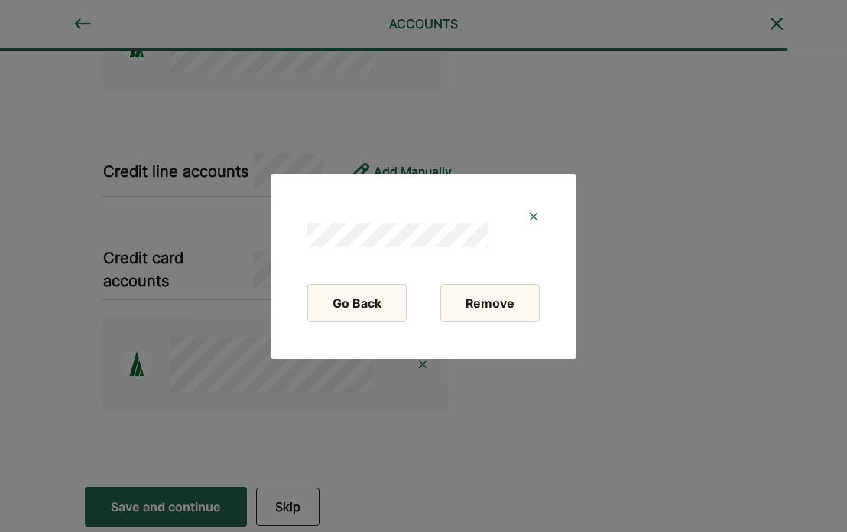
click at [483, 299] on button "Remove" at bounding box center [490, 303] width 99 height 38
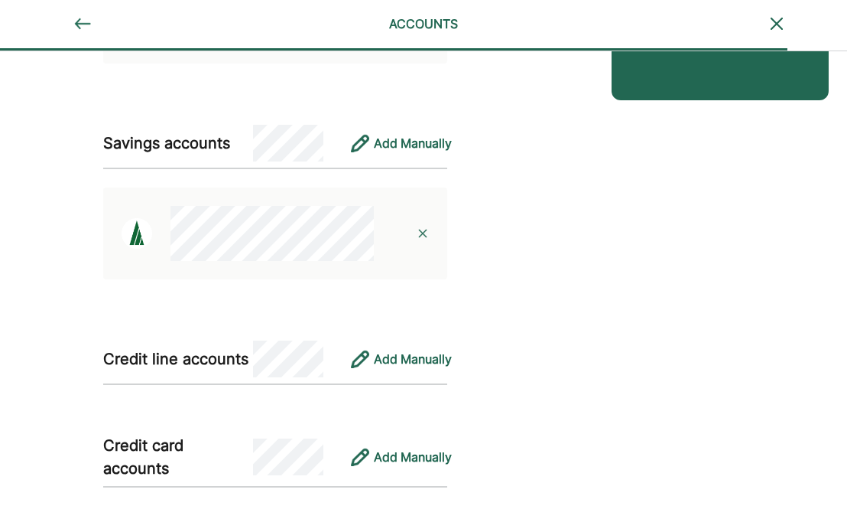
scroll to position [434, 0]
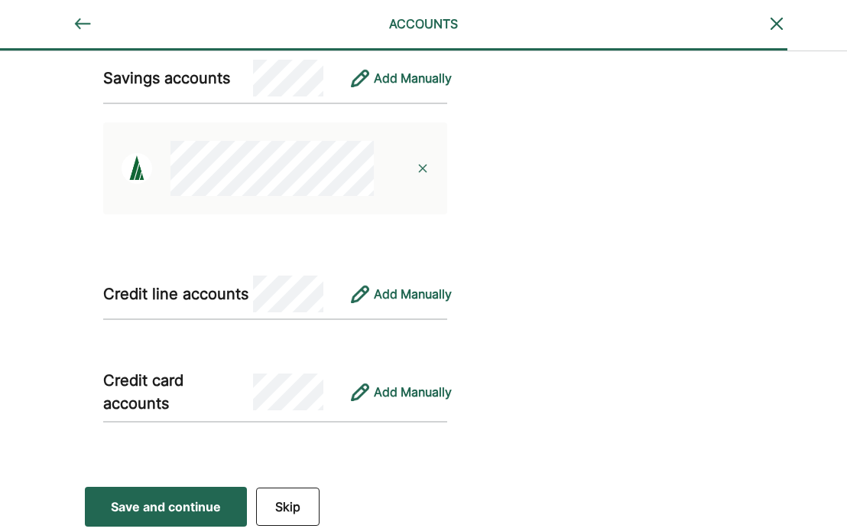
click at [199, 512] on div "Save and continue" at bounding box center [166, 506] width 110 height 18
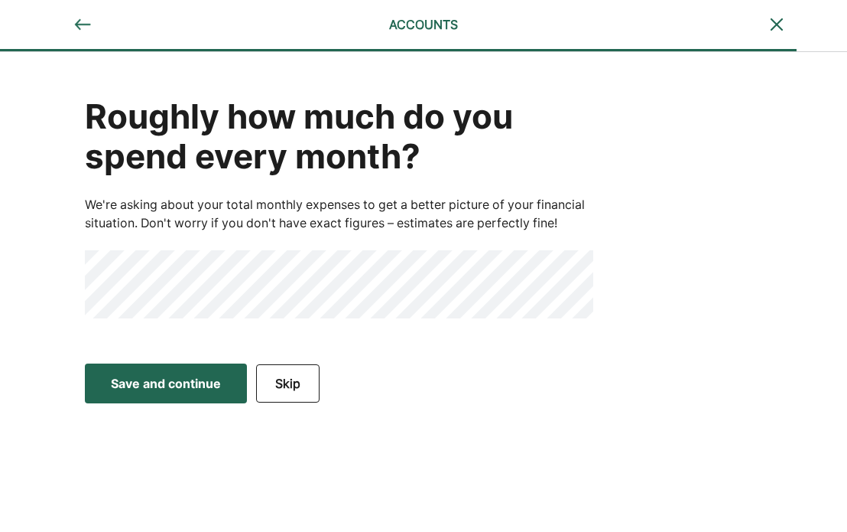
scroll to position [0, 0]
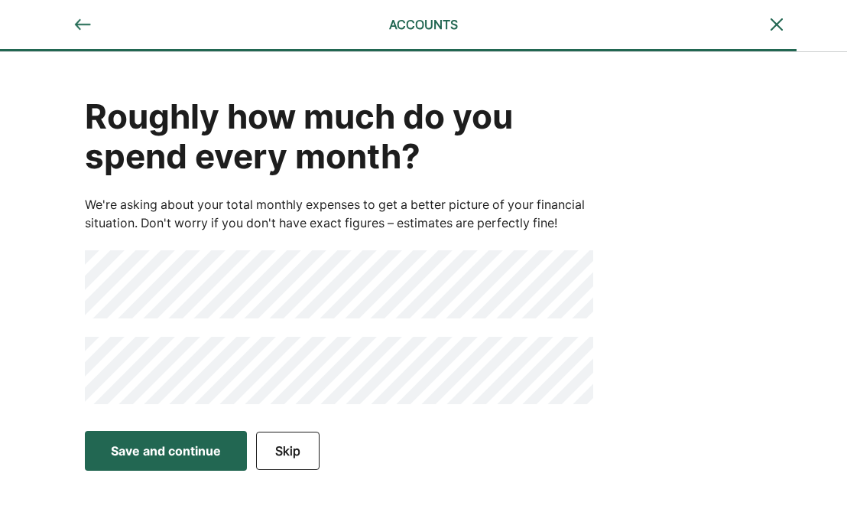
click at [44, 369] on div "Roughly how much do you spend every month? We're asking about your total monthl…" at bounding box center [423, 237] width 847 height 370
click at [174, 447] on div "Save and continue" at bounding box center [166, 450] width 110 height 18
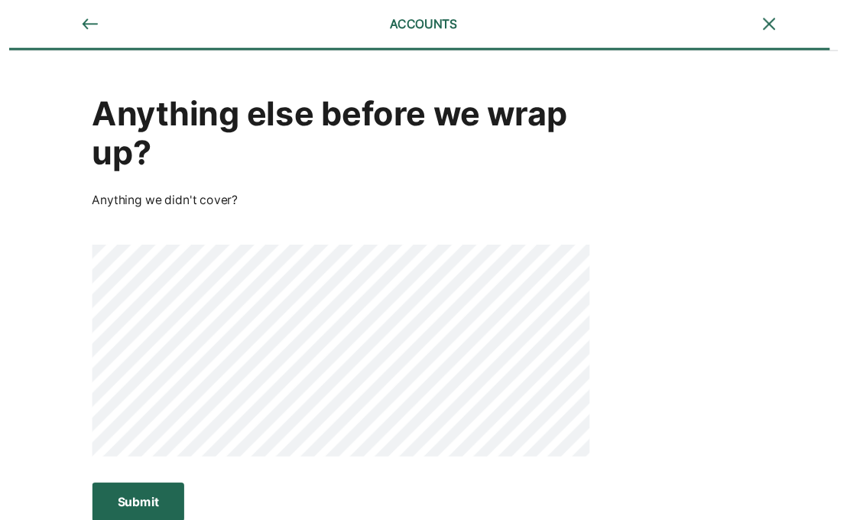
scroll to position [8, 0]
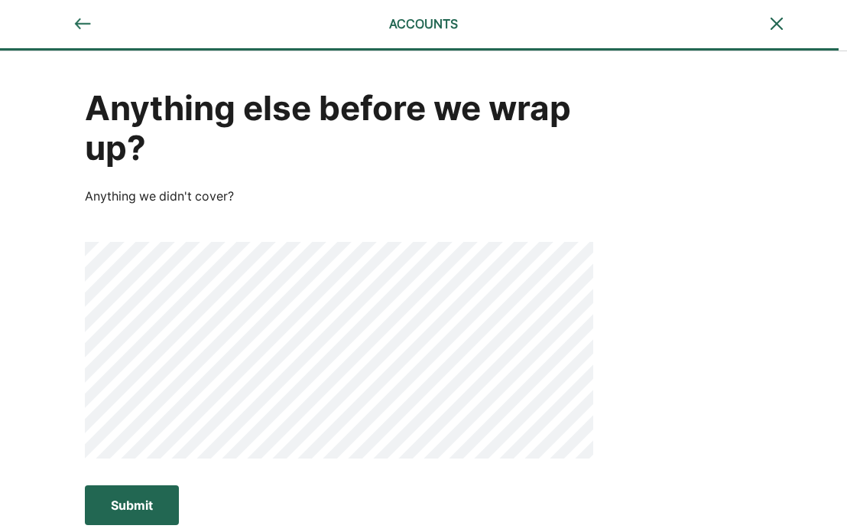
click at [147, 497] on div "Submit" at bounding box center [132, 505] width 42 height 18
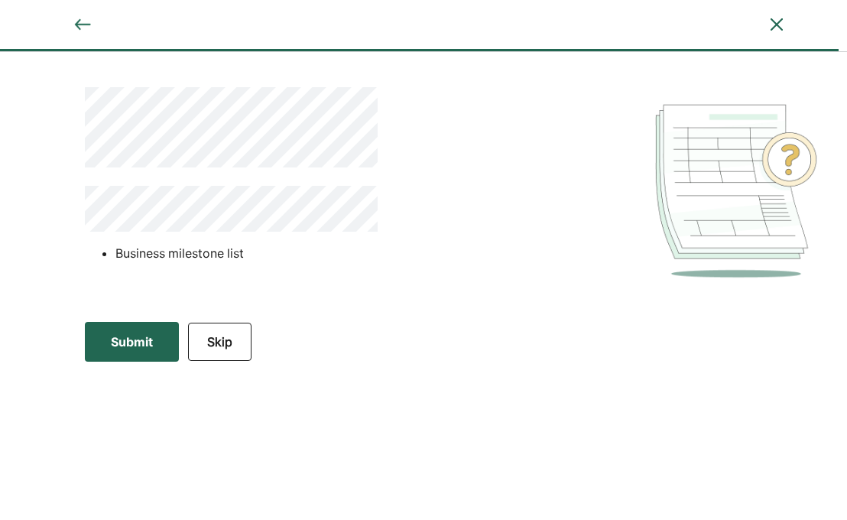
click at [123, 353] on button "Submit Submit Submit" at bounding box center [132, 342] width 94 height 40
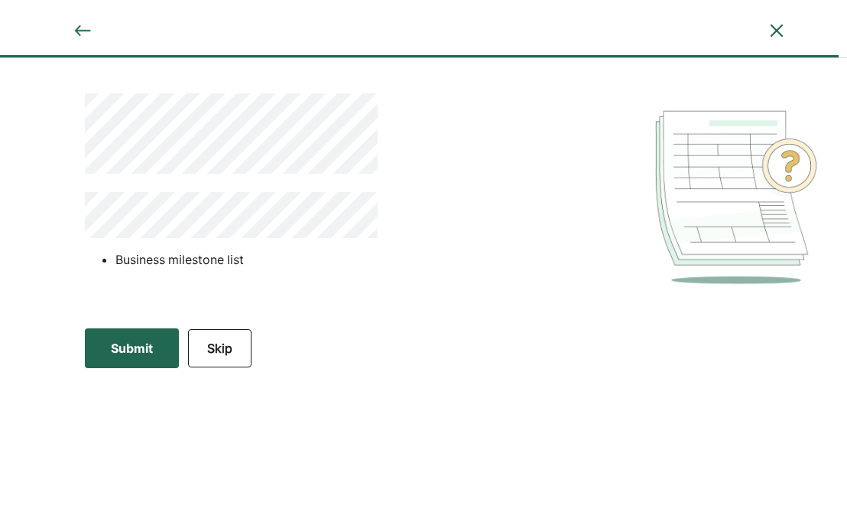
scroll to position [0, 0]
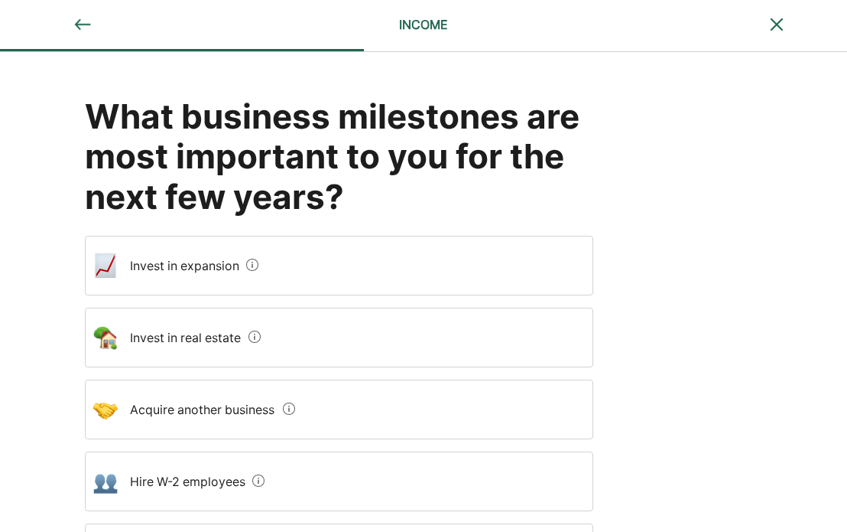
click at [332, 248] on div "Invest in expansion" at bounding box center [339, 266] width 509 height 60
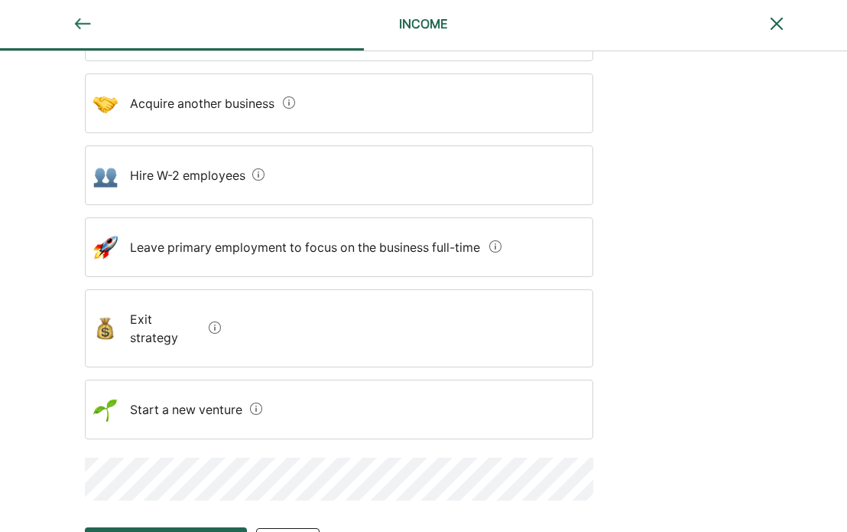
scroll to position [327, 0]
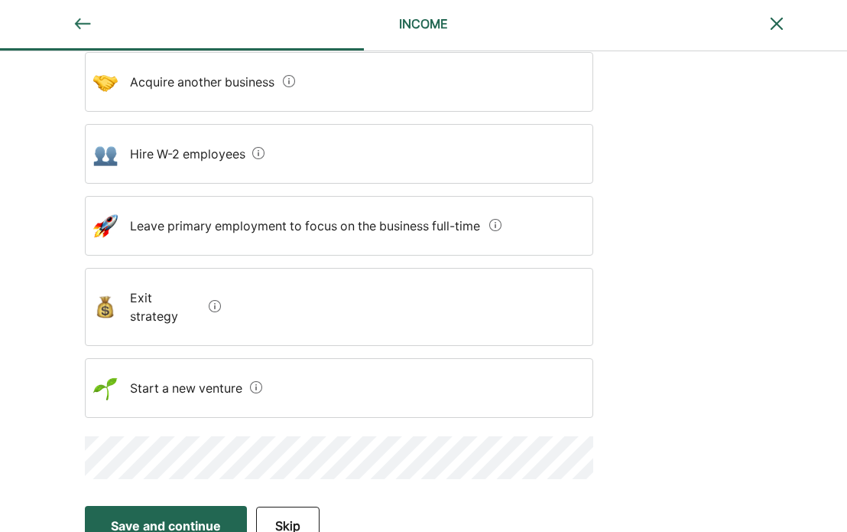
click at [245, 377] on div "Start a new venture" at bounding box center [190, 387] width 145 height 43
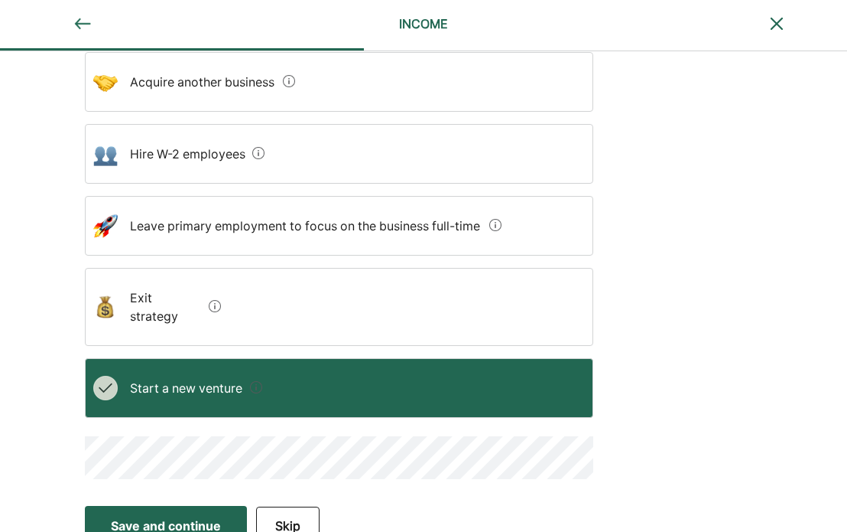
click at [192, 516] on div "Save and continue" at bounding box center [166, 525] width 110 height 18
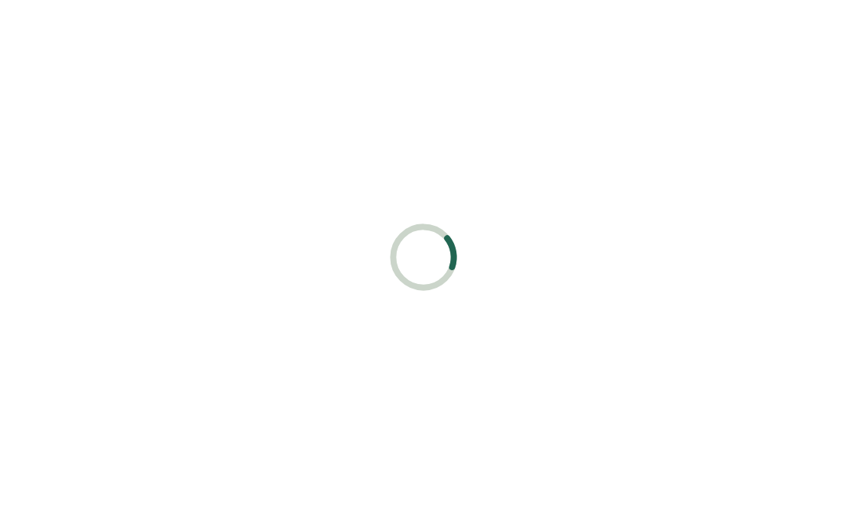
scroll to position [0, 0]
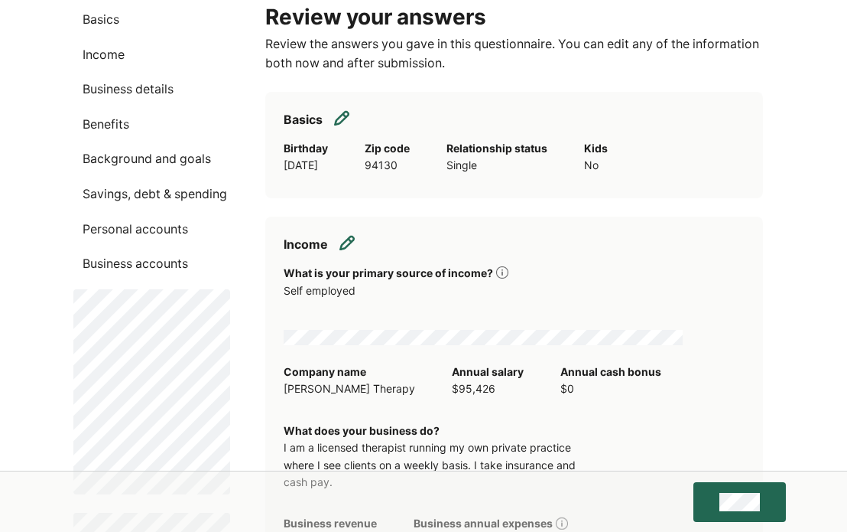
scroll to position [82, 0]
click at [168, 226] on p "Personal accounts" at bounding box center [151, 230] width 157 height 20
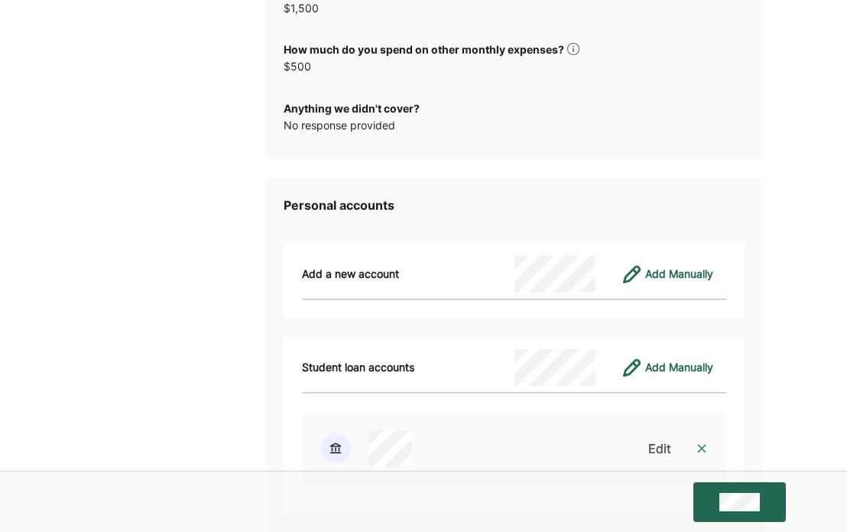
scroll to position [2666, 0]
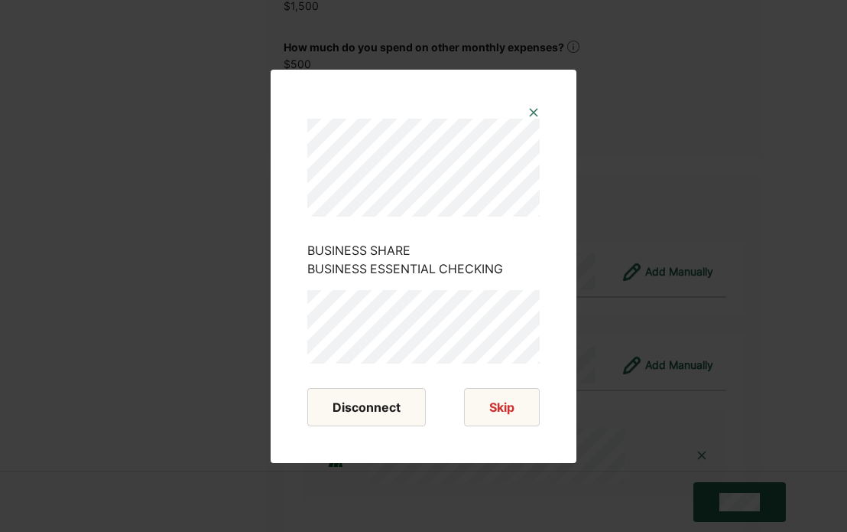
click at [359, 415] on button "Disconnect" at bounding box center [366, 407] width 119 height 38
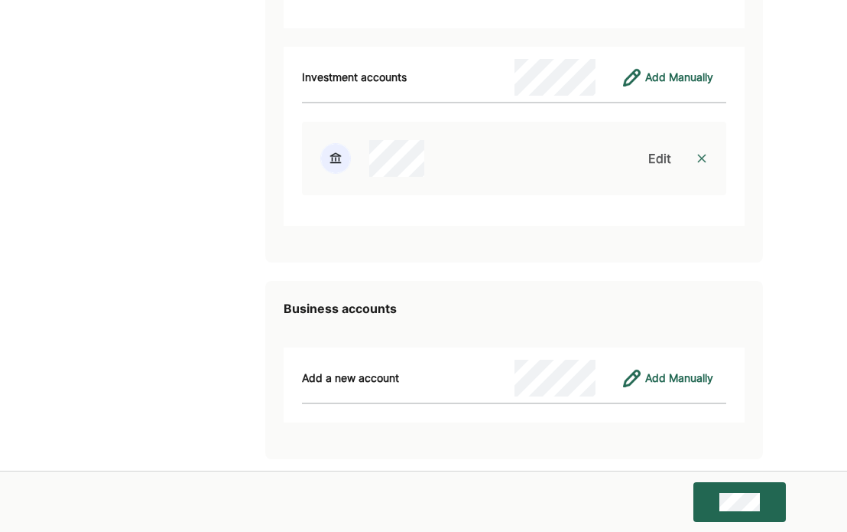
scroll to position [3821, 0]
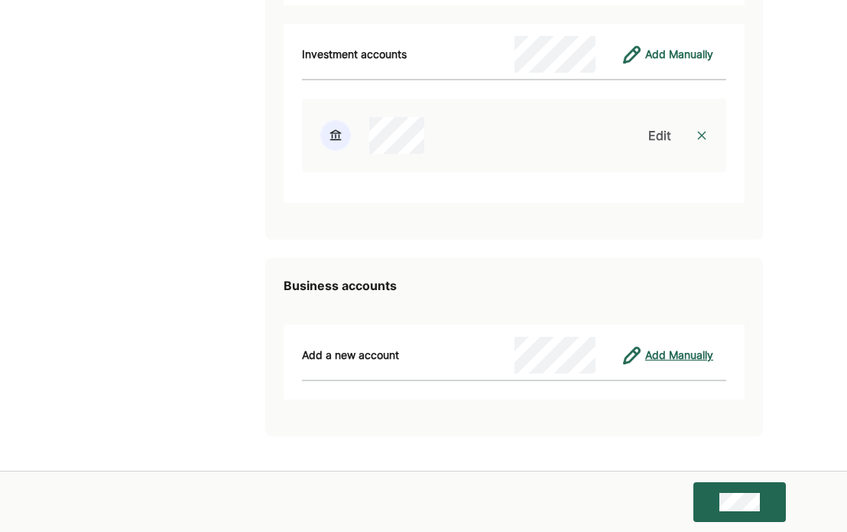
click at [685, 353] on div "Add Manually" at bounding box center [679, 355] width 68 height 18
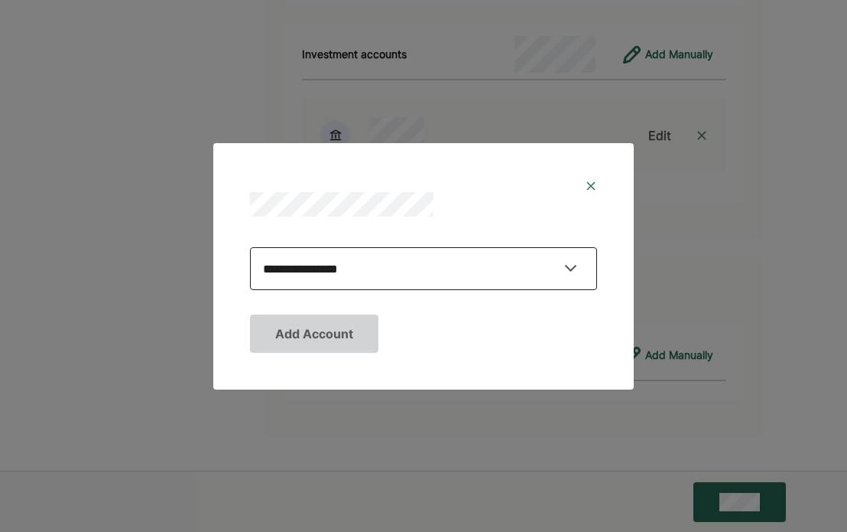
click at [522, 268] on select "**********" at bounding box center [423, 268] width 347 height 43
select select "********"
click at [250, 247] on select "**********" at bounding box center [423, 268] width 347 height 43
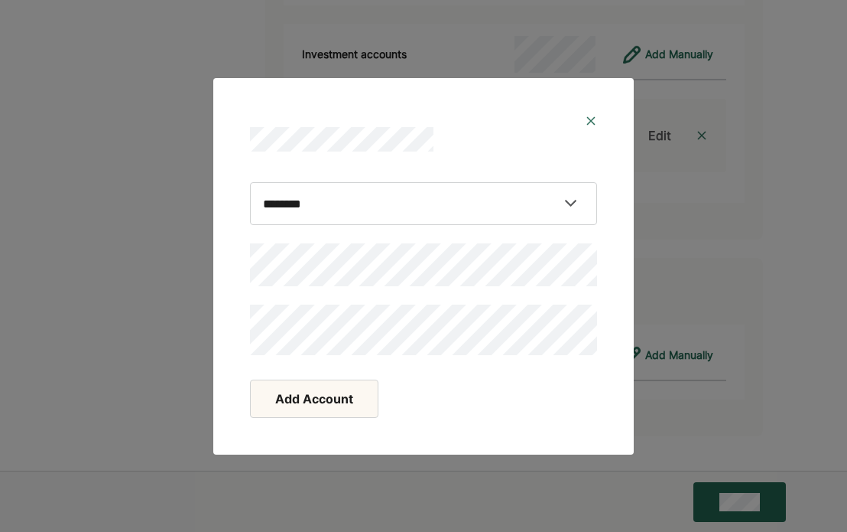
click at [320, 399] on button "Add Account" at bounding box center [314, 398] width 128 height 38
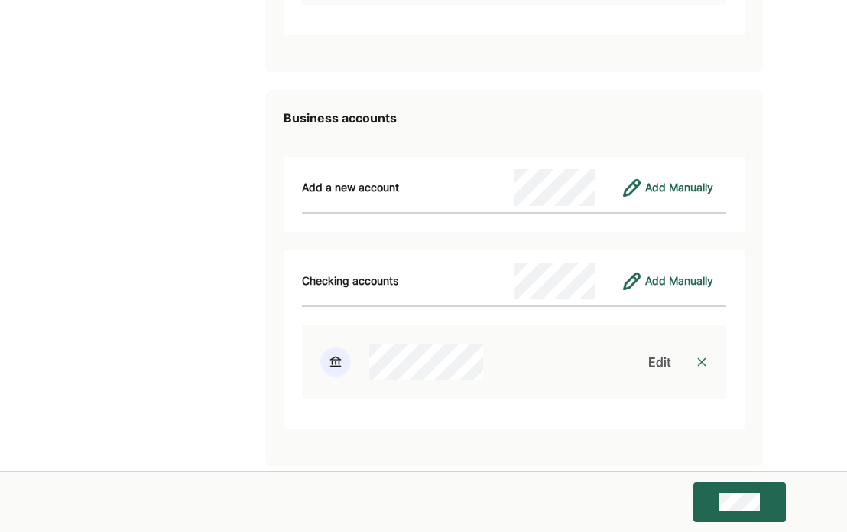
scroll to position [4018, 0]
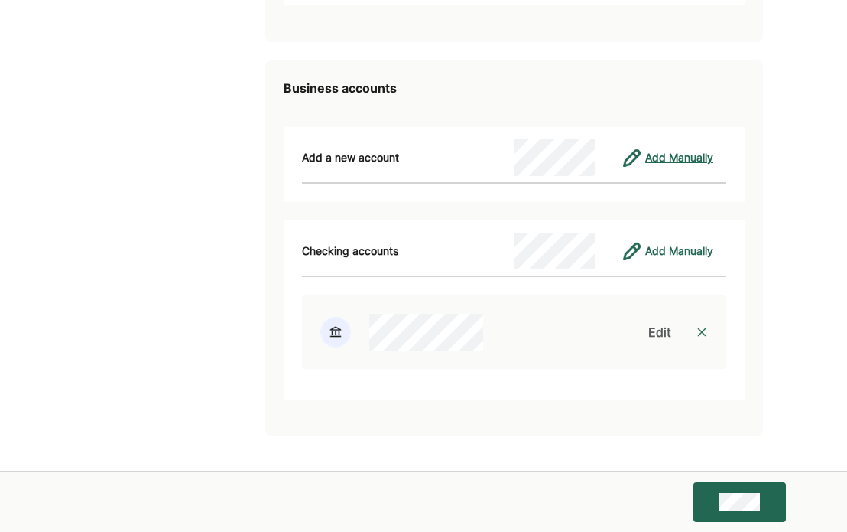
click at [672, 156] on div "Add Manually" at bounding box center [679, 157] width 68 height 18
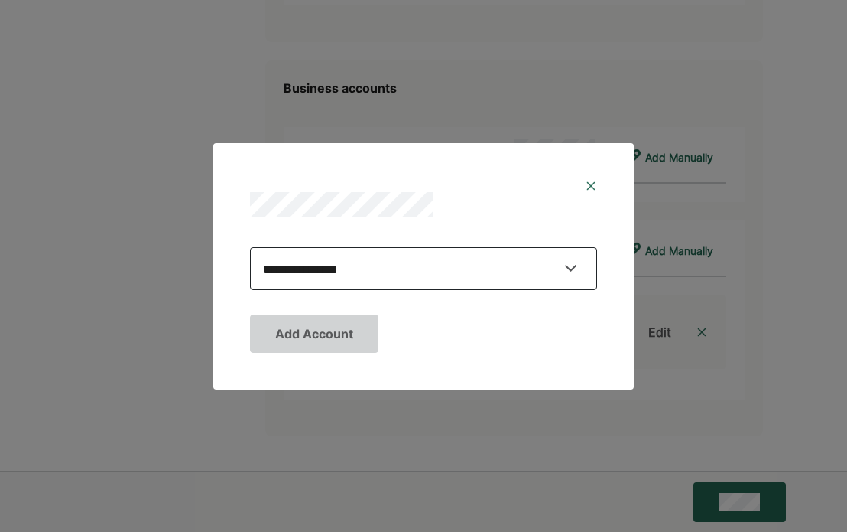
click at [510, 267] on select "**********" at bounding box center [423, 268] width 347 height 43
select select "******"
click at [250, 247] on select "**********" at bounding box center [423, 268] width 347 height 43
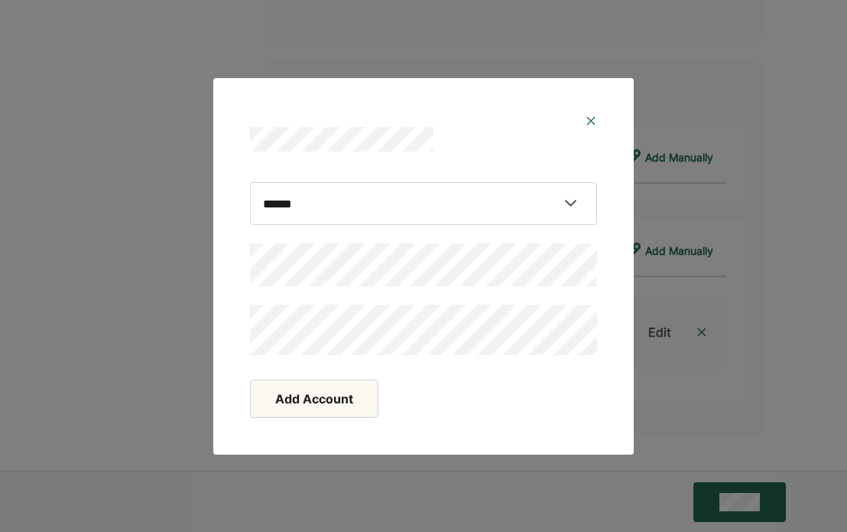
click at [327, 403] on button "Add Account" at bounding box center [314, 398] width 128 height 38
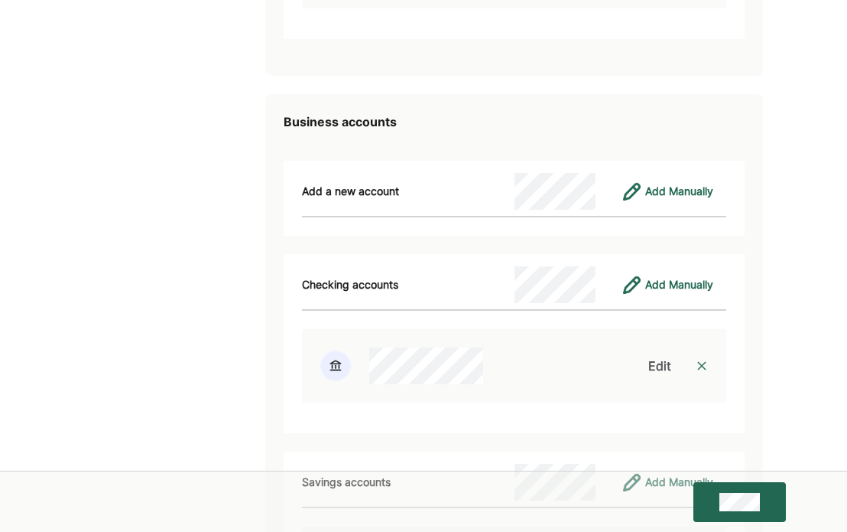
scroll to position [4215, 0]
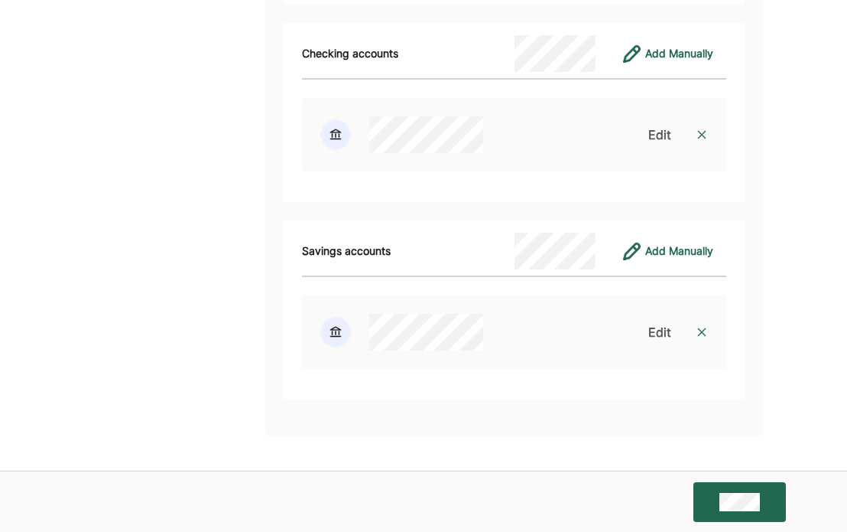
click at [762, 497] on button at bounding box center [740, 502] width 93 height 40
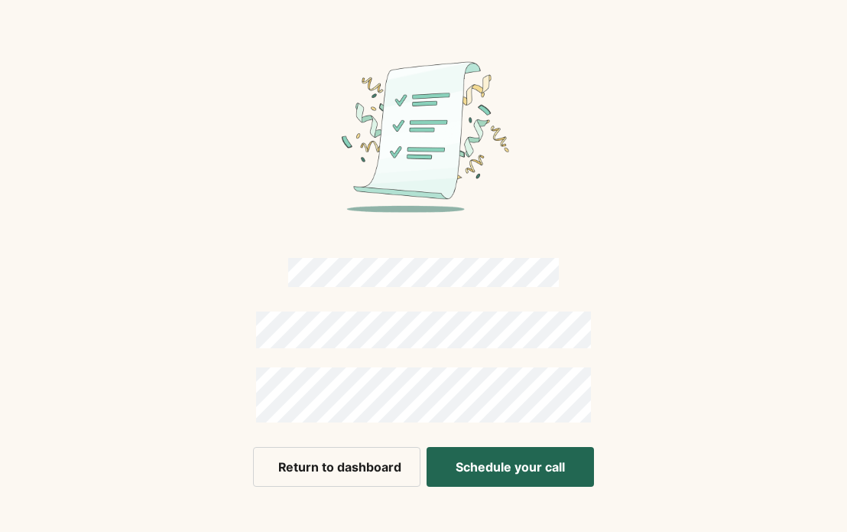
click at [499, 467] on button "Schedule your call" at bounding box center [510, 467] width 167 height 40
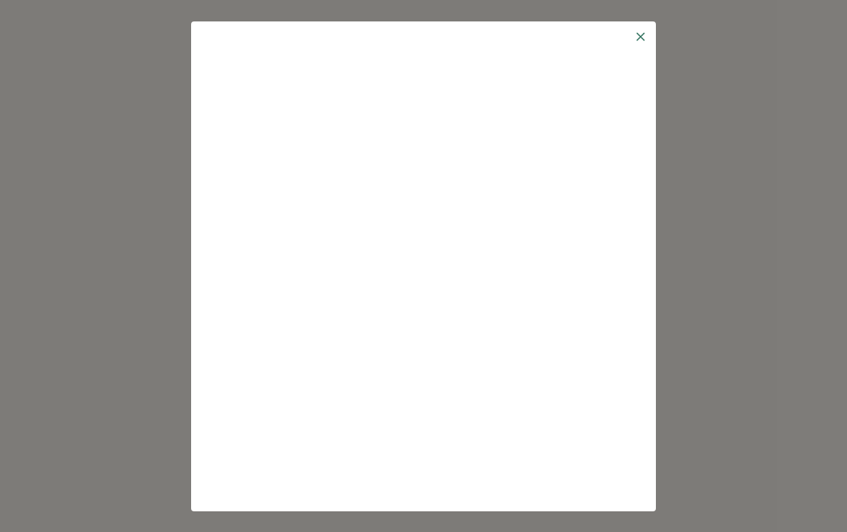
click at [644, 35] on img at bounding box center [641, 37] width 12 height 12
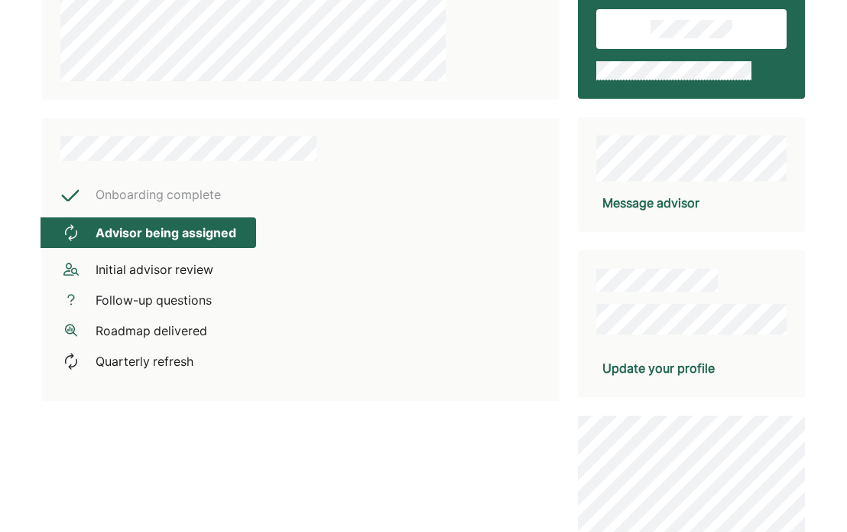
scroll to position [162, 0]
